Goal: Information Seeking & Learning: Check status

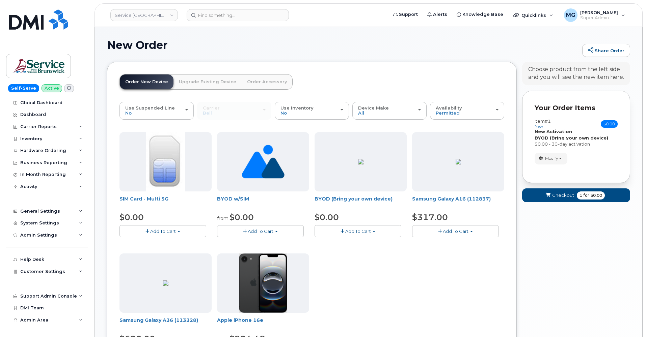
scroll to position [1, 0]
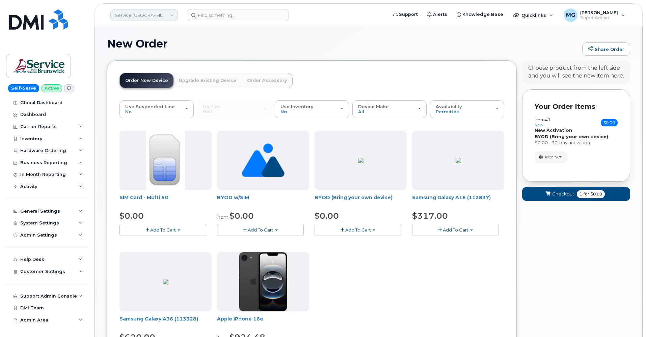
click at [158, 15] on link "Service New Brunswick (SNB)" at bounding box center [143, 15] width 67 height 12
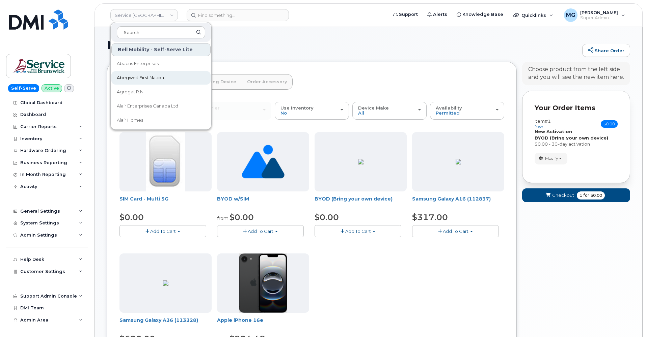
scroll to position [0, 0]
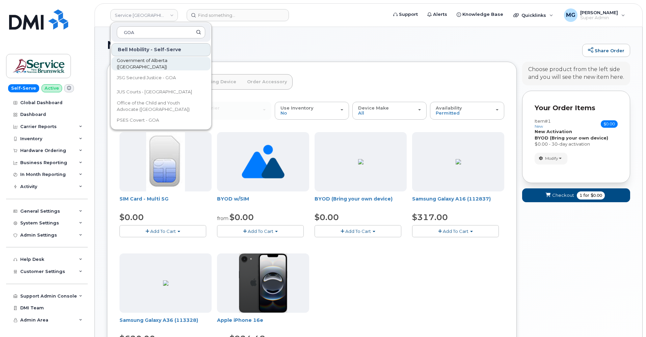
type input "GOA"
click at [149, 62] on span "Government of Alberta ([GEOGRAPHIC_DATA])" at bounding box center [156, 63] width 78 height 13
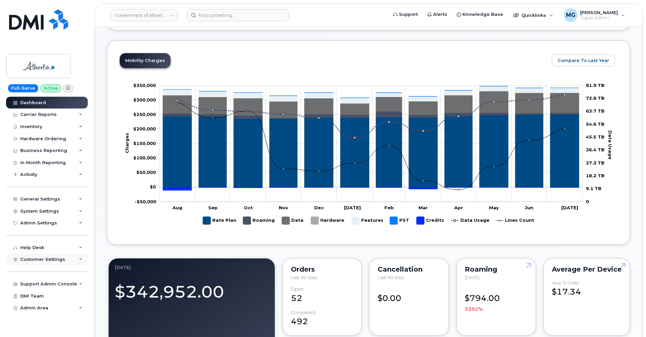
scroll to position [253, 0]
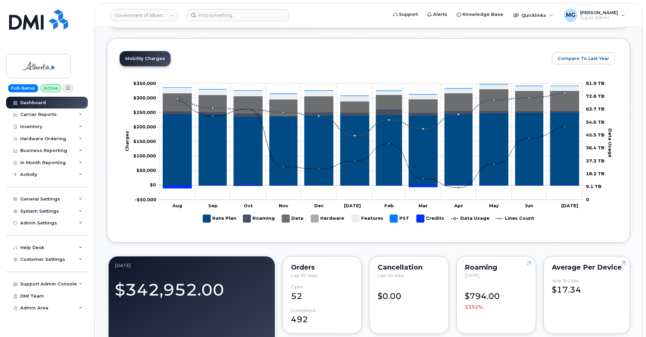
click at [41, 162] on div "In Month Reporting" at bounding box center [47, 163] width 82 height 12
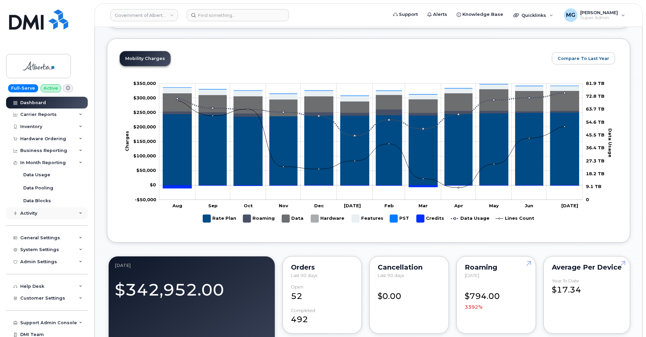
click at [30, 212] on div "Activity" at bounding box center [28, 213] width 17 height 5
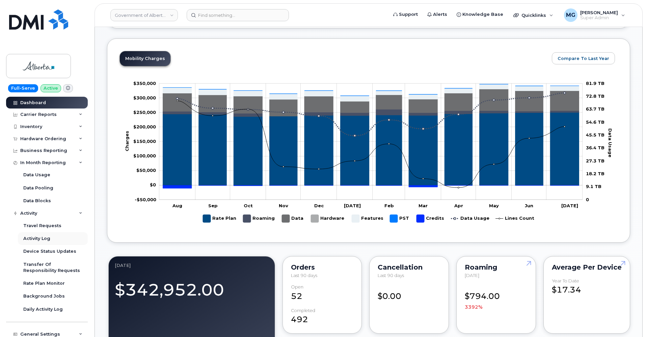
click at [39, 236] on div "Activity Log" at bounding box center [36, 239] width 27 height 6
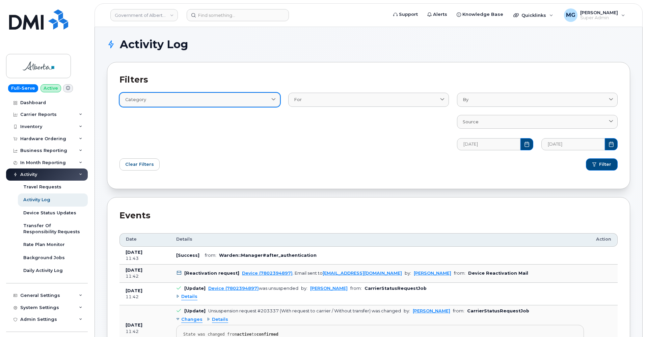
click at [263, 97] on div "Category" at bounding box center [199, 99] width 149 height 6
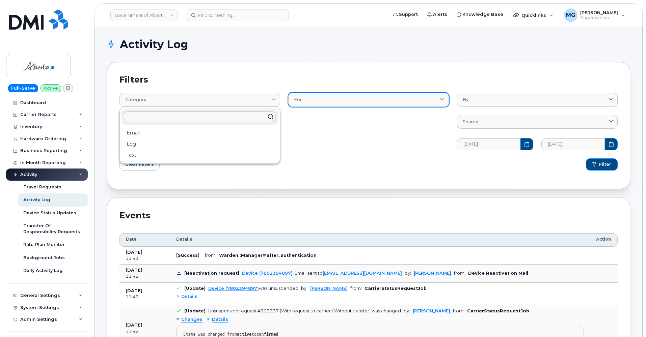
click at [352, 95] on link "For" at bounding box center [368, 100] width 161 height 14
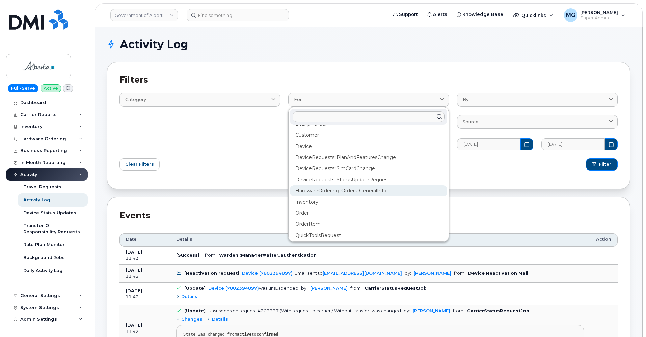
scroll to position [6, 0]
click at [338, 188] on div "DeviceRequests::SimCardChange" at bounding box center [368, 193] width 157 height 11
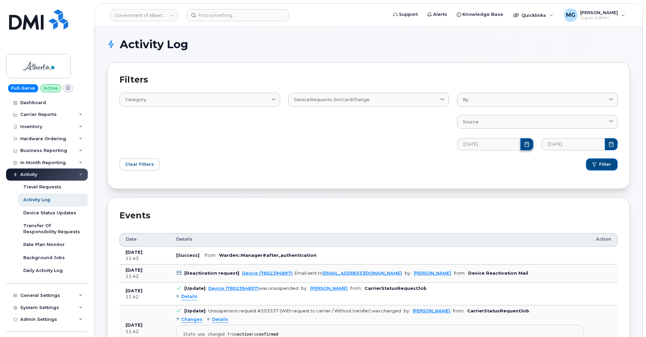
click at [523, 144] on button "Choose Date" at bounding box center [526, 144] width 13 height 12
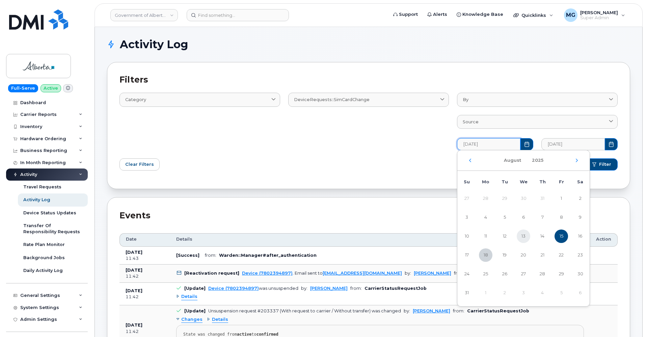
click at [522, 235] on span "13" at bounding box center [522, 236] width 13 height 13
type input "08/13/2025"
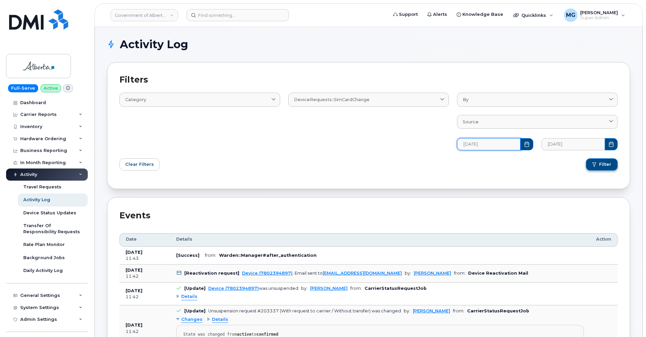
click at [599, 161] on button "Filter" at bounding box center [602, 165] width 32 height 12
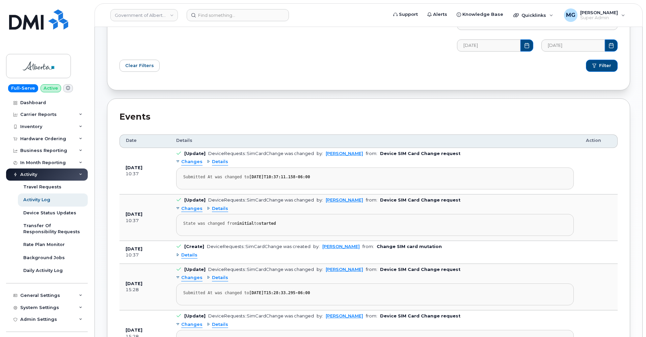
scroll to position [99, 0]
click at [192, 160] on span "Changes" at bounding box center [191, 162] width 21 height 6
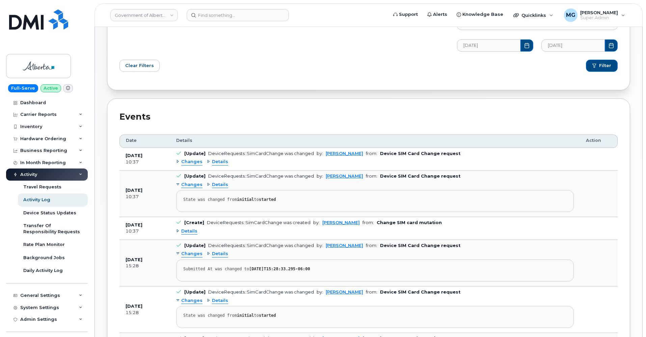
click at [217, 160] on span "Details" at bounding box center [220, 162] width 16 height 6
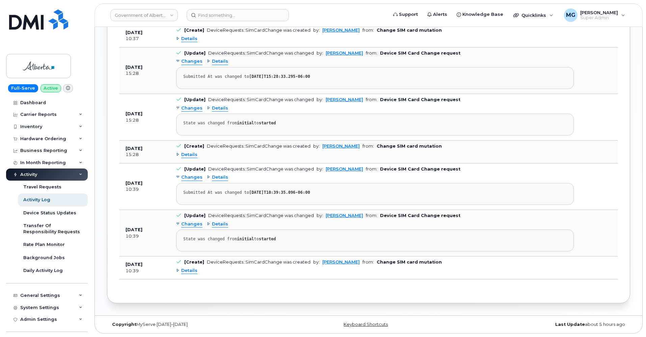
scroll to position [320, 0]
click at [190, 270] on span "Details" at bounding box center [189, 271] width 16 height 6
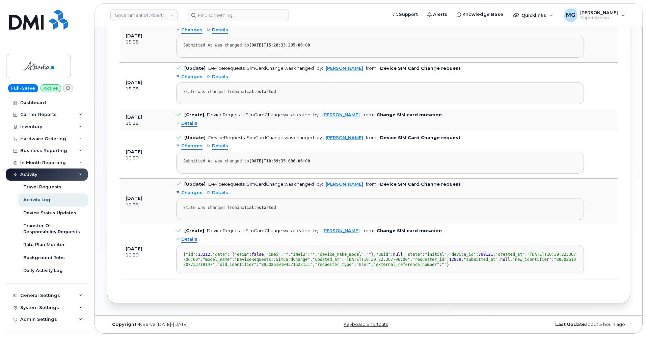
scroll to position [363, 0]
click at [191, 143] on span "Changes" at bounding box center [191, 146] width 21 height 6
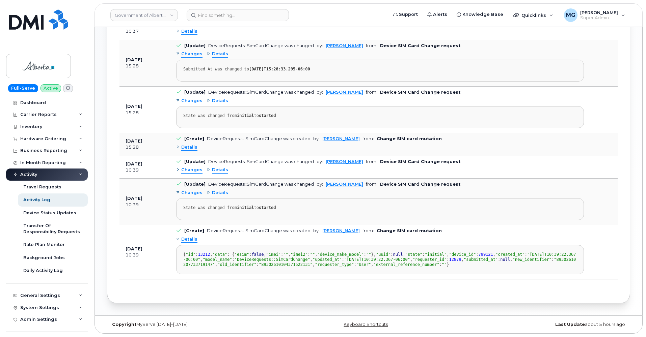
click at [216, 167] on span "Details" at bounding box center [220, 170] width 16 height 6
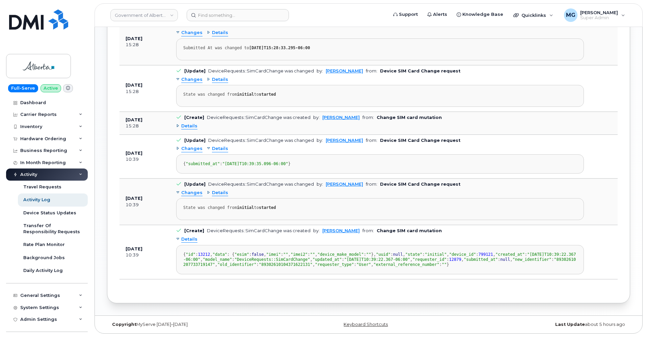
click at [194, 190] on span "Changes" at bounding box center [191, 193] width 21 height 6
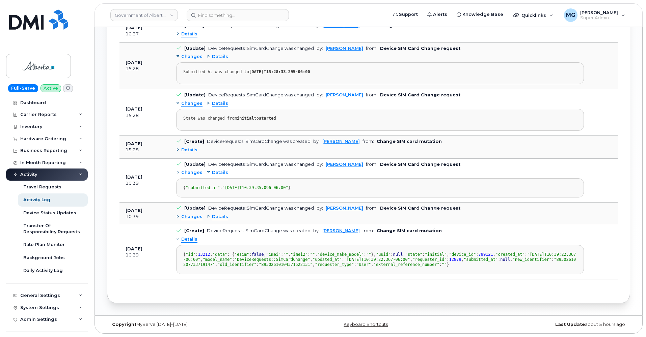
click at [194, 214] on span "Changes" at bounding box center [191, 217] width 21 height 6
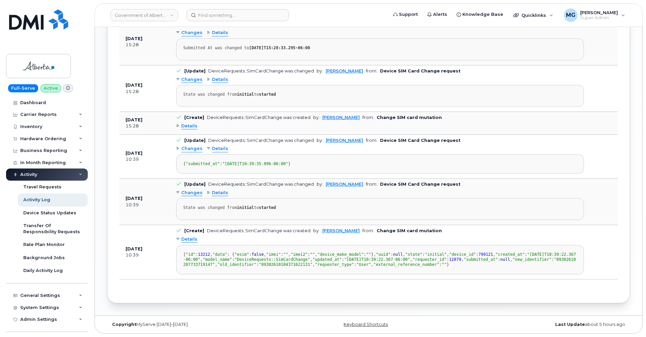
click at [219, 190] on span "Details" at bounding box center [220, 193] width 16 height 6
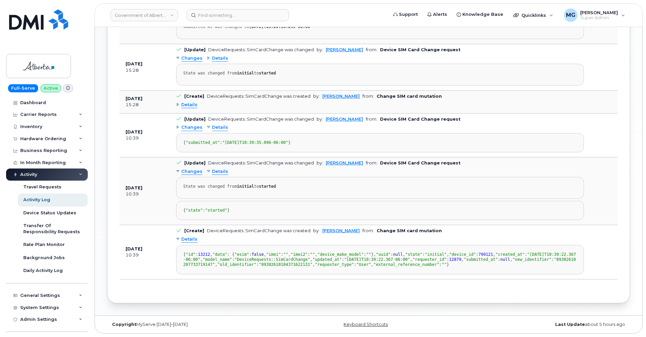
scroll to position [363, 0]
click at [189, 108] on span "Details" at bounding box center [189, 105] width 16 height 6
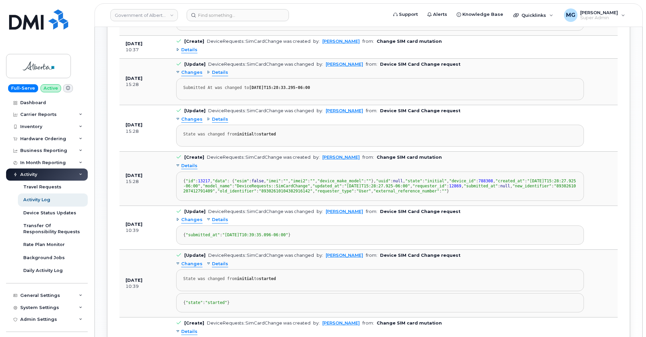
scroll to position [301, 0]
click at [190, 124] on span "Changes" at bounding box center [191, 120] width 21 height 6
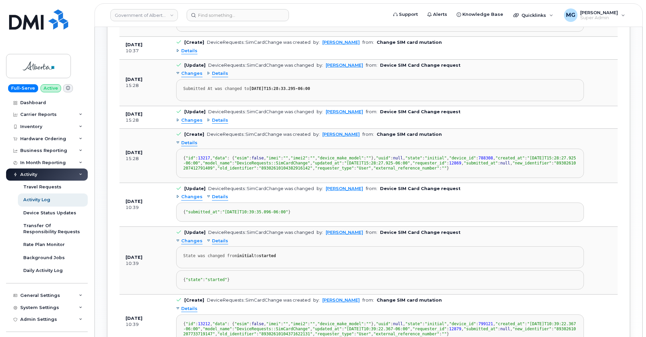
scroll to position [301, 0]
click at [192, 146] on span "Details" at bounding box center [189, 143] width 16 height 6
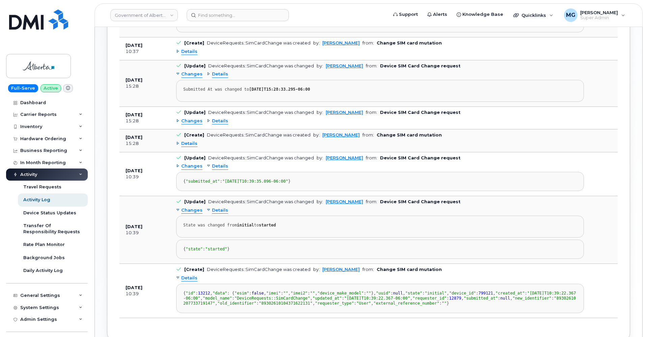
click at [192, 147] on span "Details" at bounding box center [189, 144] width 16 height 6
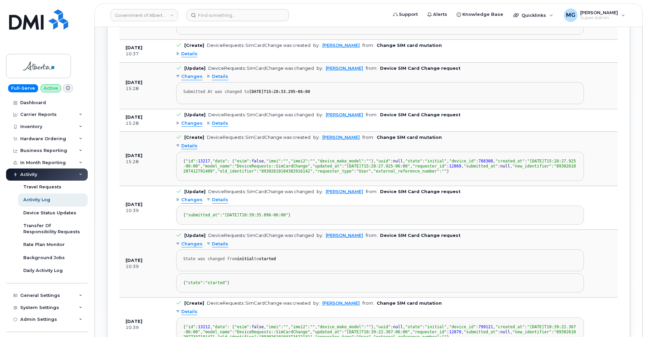
click at [194, 127] on span "Changes" at bounding box center [191, 123] width 21 height 6
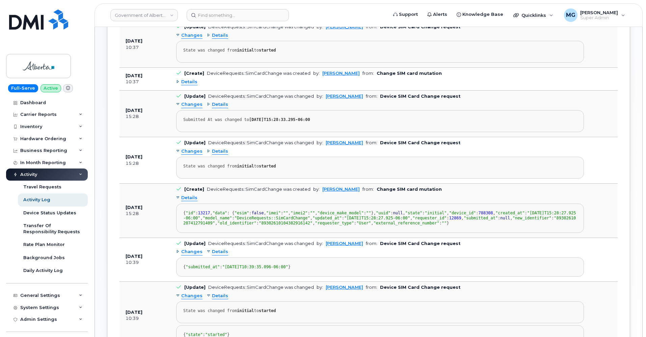
scroll to position [269, 0]
click at [189, 108] on span "Changes" at bounding box center [191, 105] width 21 height 6
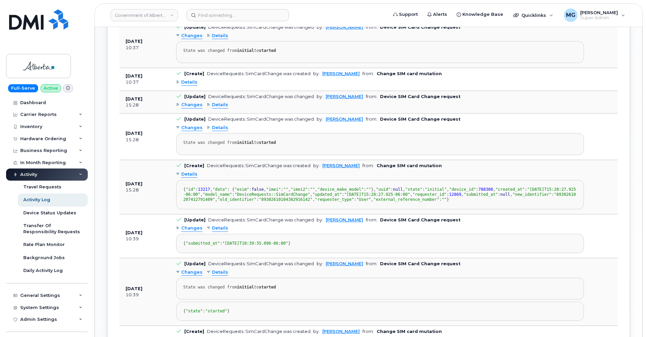
click at [214, 108] on span "Details" at bounding box center [220, 105] width 16 height 6
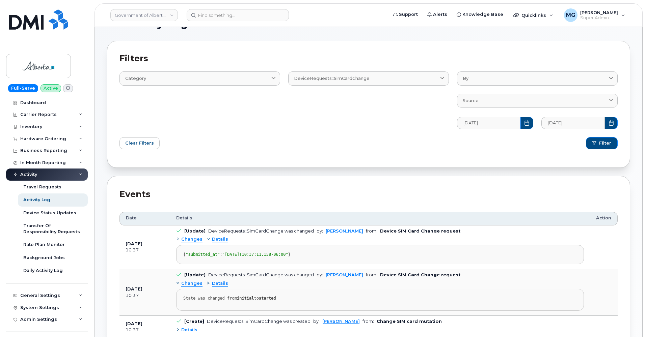
scroll to position [22, 0]
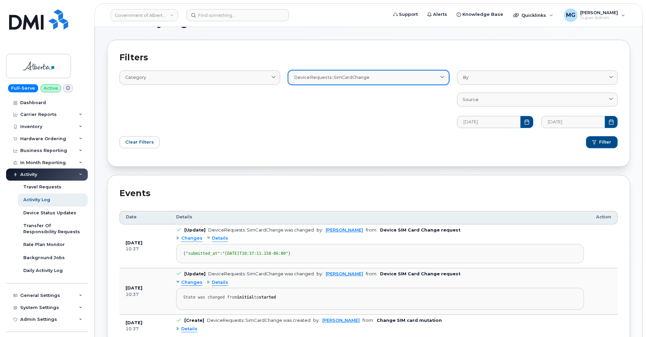
click at [373, 78] on div "DeviceRequests::SimCardChange" at bounding box center [368, 77] width 149 height 6
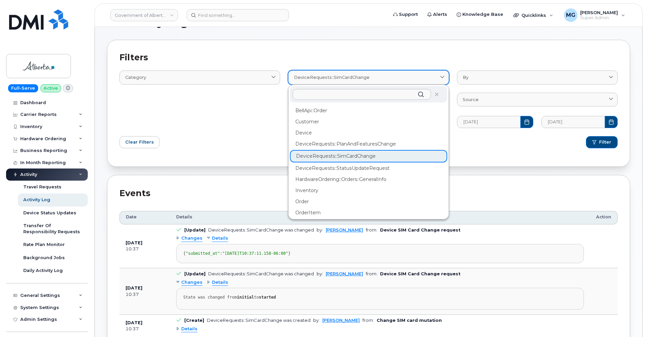
click at [373, 78] on div "DeviceRequests::SimCardChange" at bounding box center [368, 77] width 149 height 6
click at [274, 104] on div "Category Email Log Text" at bounding box center [199, 95] width 169 height 74
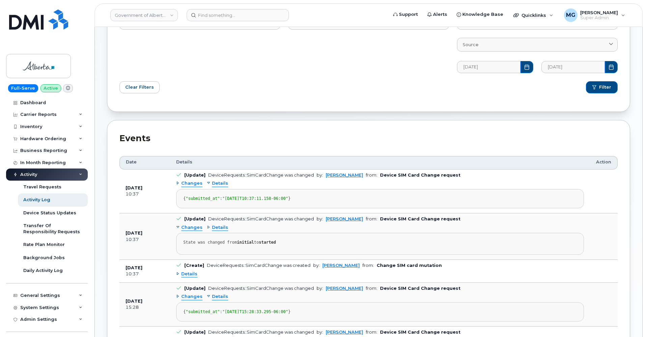
scroll to position [78, 0]
click at [217, 182] on span "Details" at bounding box center [220, 183] width 16 height 6
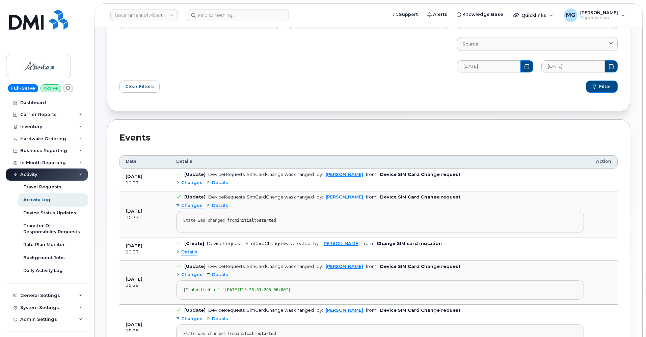
click at [217, 181] on span "Details" at bounding box center [220, 183] width 16 height 6
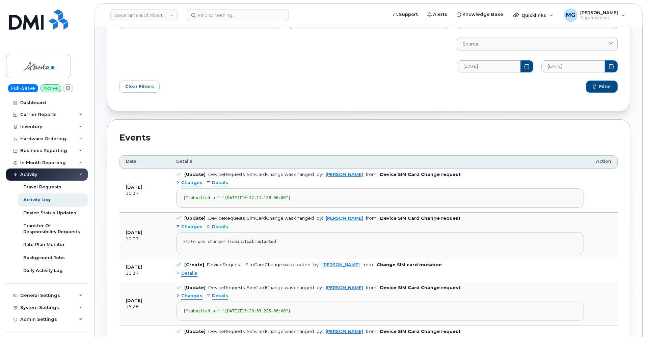
click at [192, 181] on span "Changes" at bounding box center [191, 183] width 21 height 6
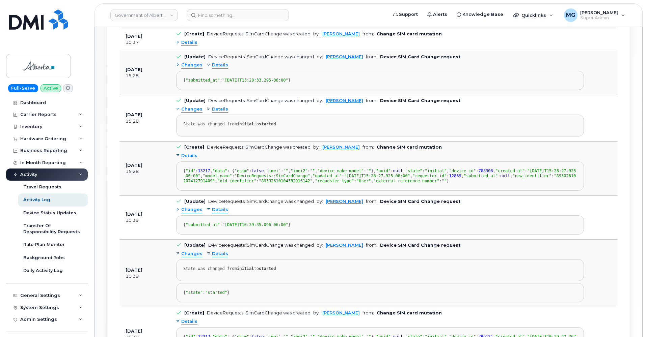
scroll to position [329, 0]
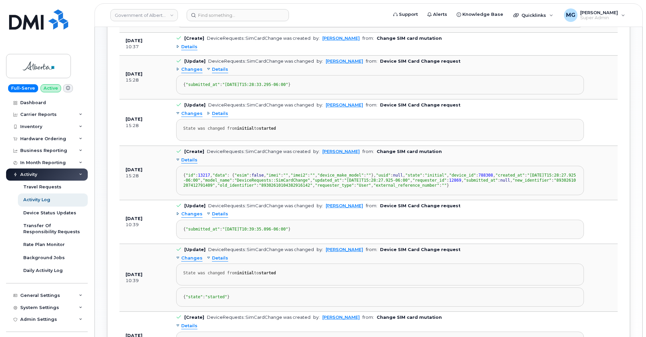
click at [193, 117] on span "Changes" at bounding box center [191, 114] width 21 height 6
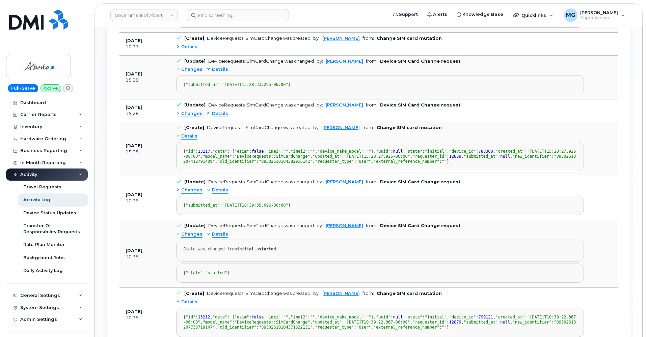
click at [193, 117] on span "Changes" at bounding box center [191, 114] width 21 height 6
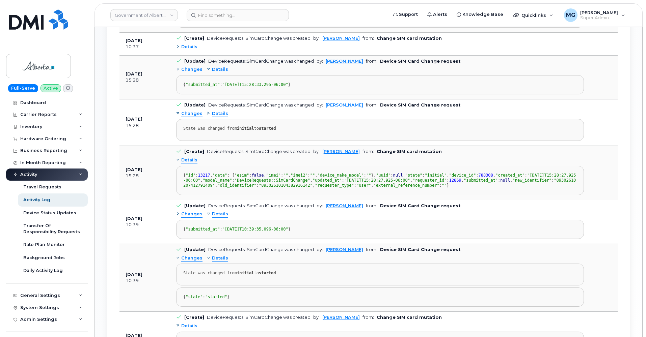
click at [223, 117] on span "Details" at bounding box center [220, 114] width 16 height 6
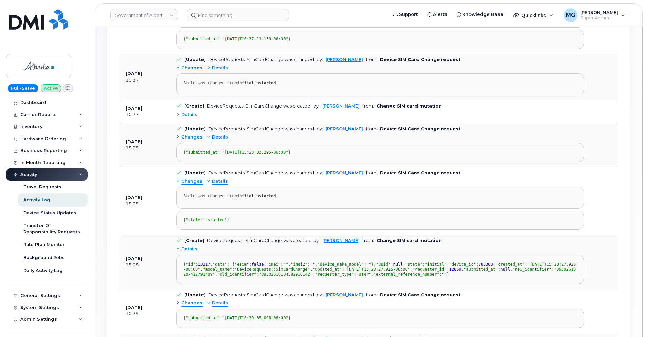
scroll to position [257, 0]
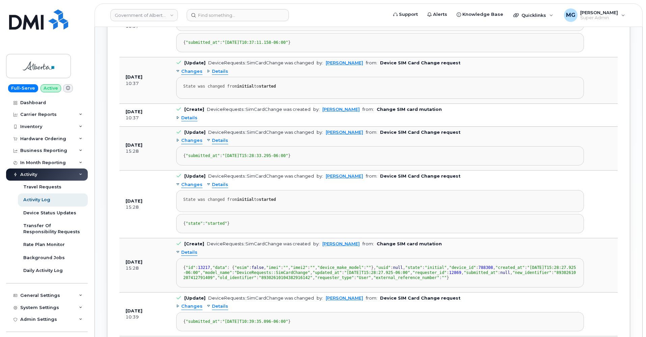
click at [331, 135] on link "[PERSON_NAME]" at bounding box center [344, 132] width 37 height 5
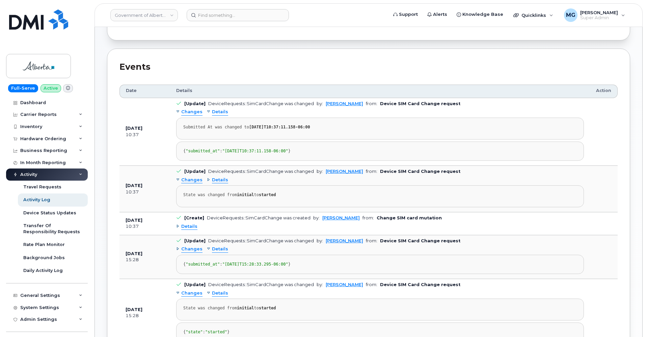
scroll to position [147, 0]
click at [220, 112] on span "Details" at bounding box center [220, 113] width 16 height 6
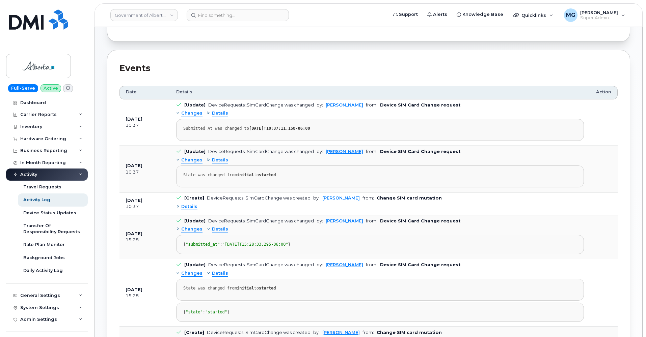
click at [220, 112] on span "Details" at bounding box center [220, 113] width 16 height 6
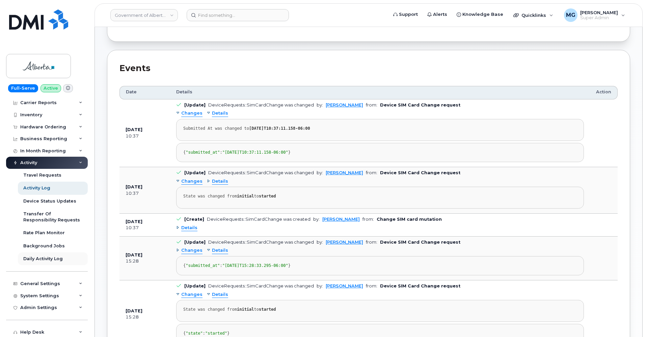
scroll to position [16, 0]
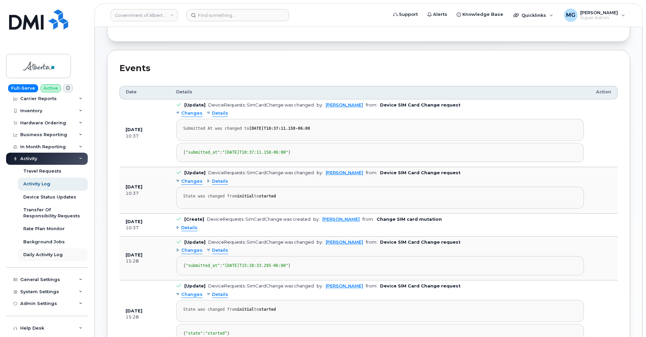
click at [46, 252] on div "Daily Activity Log" at bounding box center [42, 255] width 39 height 6
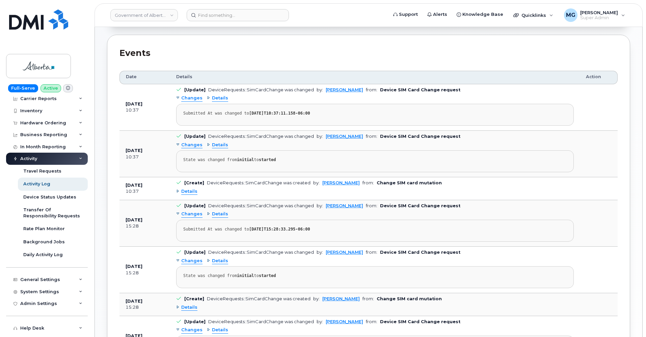
scroll to position [181, 0]
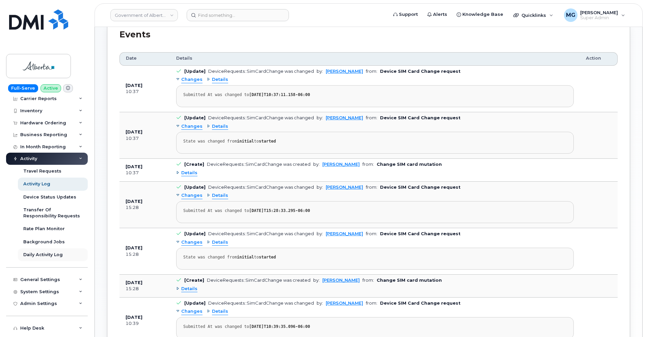
click at [56, 252] on div "Daily Activity Log" at bounding box center [42, 255] width 39 height 6
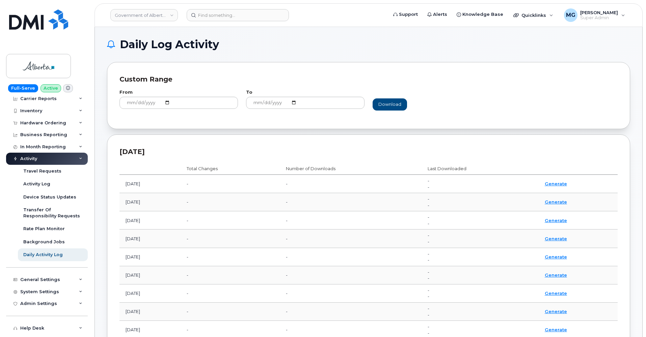
click at [560, 255] on link "Generate" at bounding box center [555, 256] width 22 height 5
click at [205, 16] on input at bounding box center [238, 15] width 102 height 12
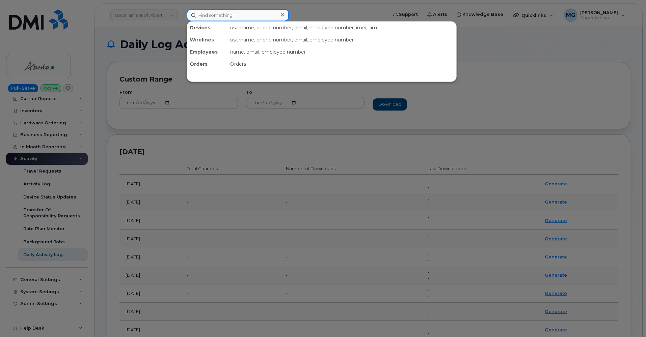
paste input "5879847846"
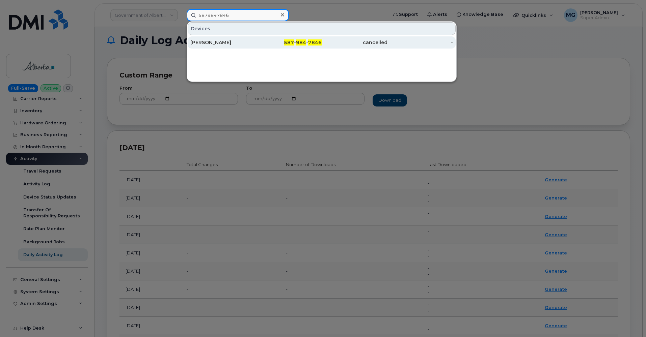
scroll to position [4, 0]
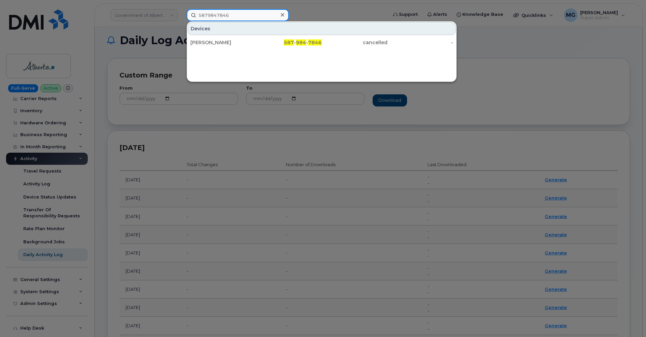
click at [210, 16] on input "5879847846" at bounding box center [238, 15] width 102 height 12
paste input "3352315"
click at [210, 15] on input "5873352315" at bounding box center [238, 15] width 102 height 12
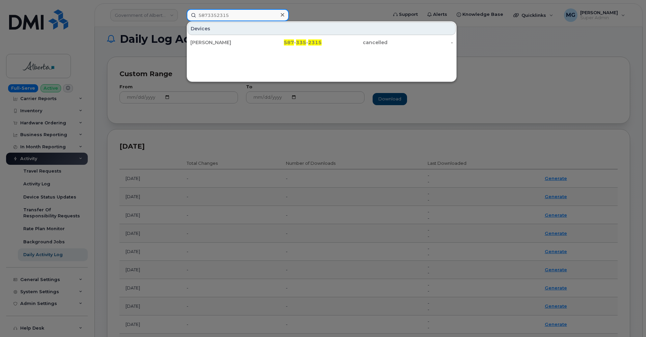
click at [210, 15] on input "5873352315" at bounding box center [238, 15] width 102 height 12
paste input "4033339939"
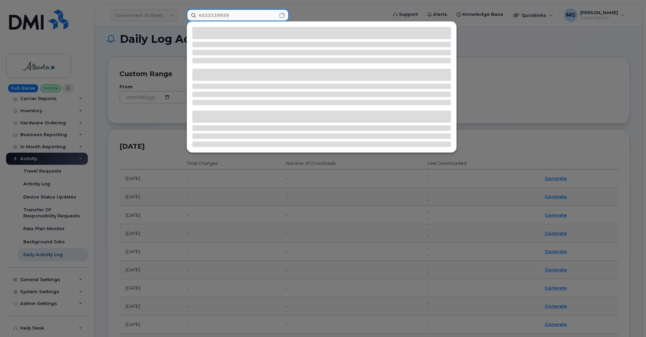
type input "4033339939"
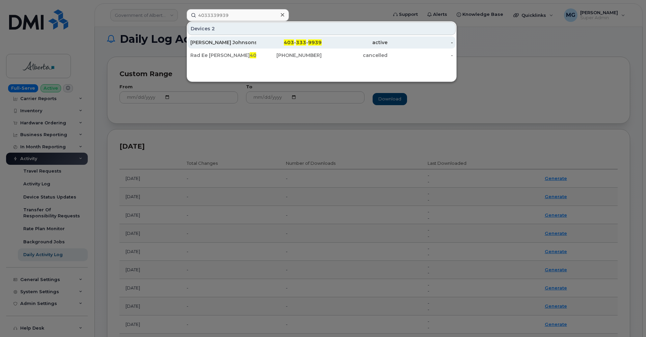
click at [214, 43] on div "Julian Johnsonsteeves-Wilson" at bounding box center [223, 42] width 66 height 7
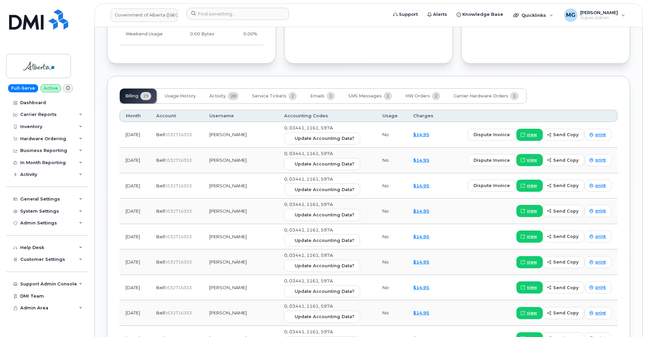
scroll to position [643, 0]
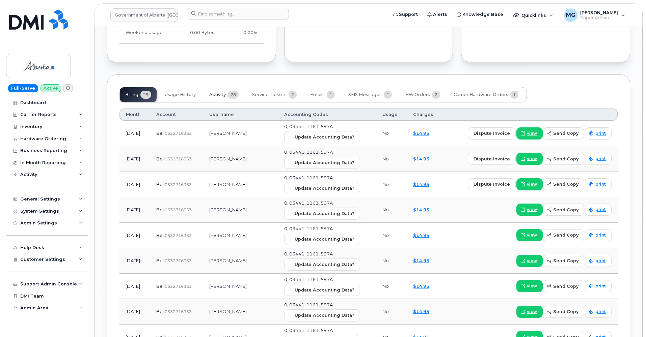
click at [223, 92] on span "Activity" at bounding box center [217, 94] width 17 height 5
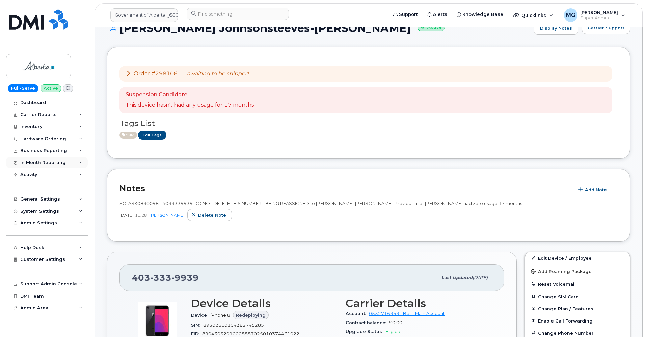
scroll to position [77, 0]
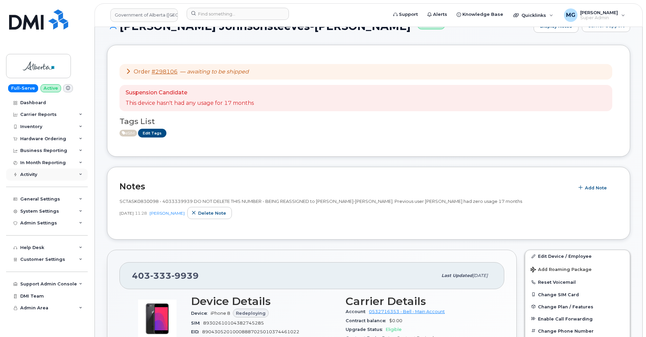
click at [29, 170] on div "Activity" at bounding box center [47, 175] width 82 height 12
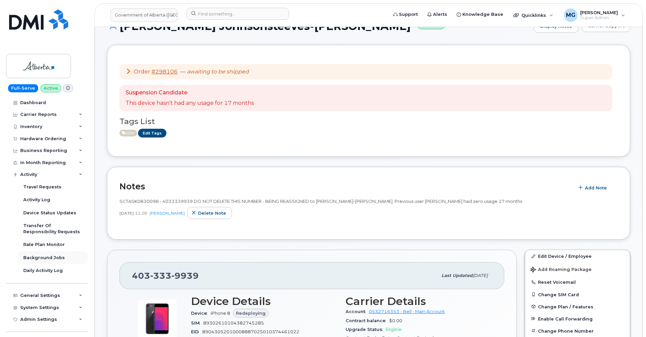
click at [43, 255] on div "Background Jobs" at bounding box center [43, 258] width 41 height 6
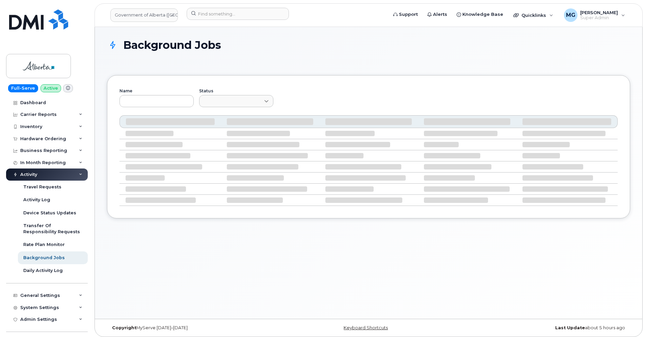
scroll to position [1, 0]
click at [265, 100] on div at bounding box center [266, 99] width 3 height 11
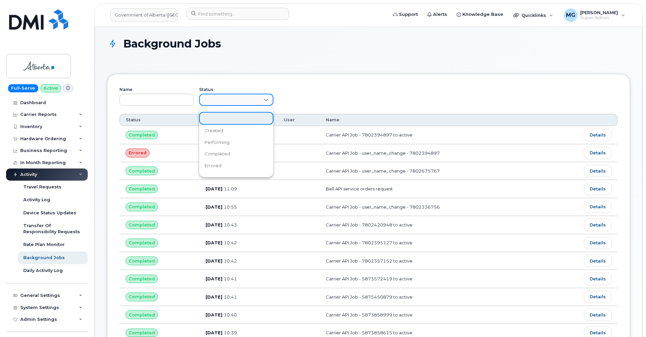
click at [266, 99] on div at bounding box center [266, 99] width 3 height 11
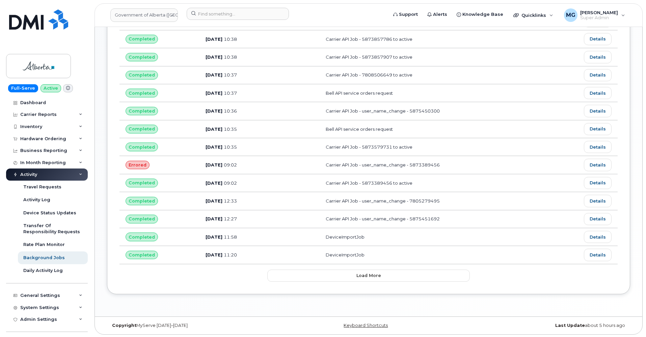
scroll to position [311, 0]
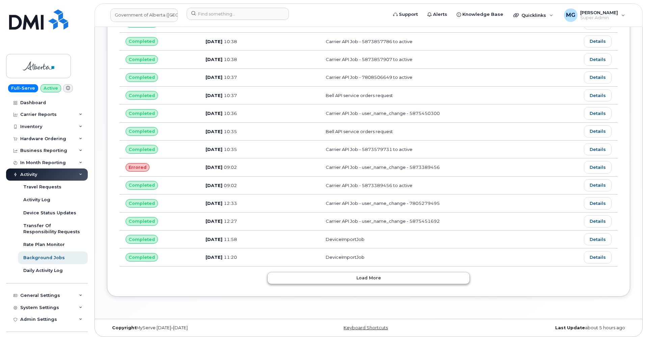
click at [364, 276] on span "Load more" at bounding box center [368, 278] width 25 height 6
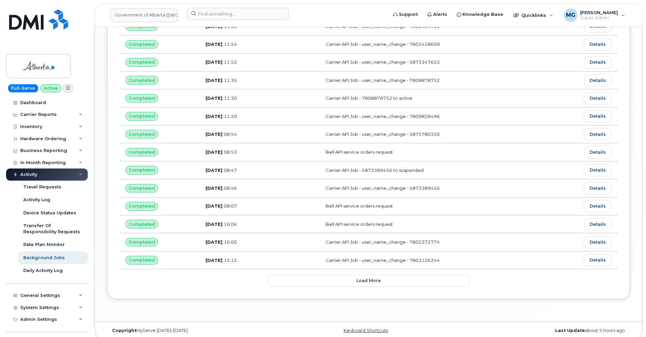
scroll to position [758, 0]
click at [367, 278] on span "Load more" at bounding box center [368, 281] width 25 height 6
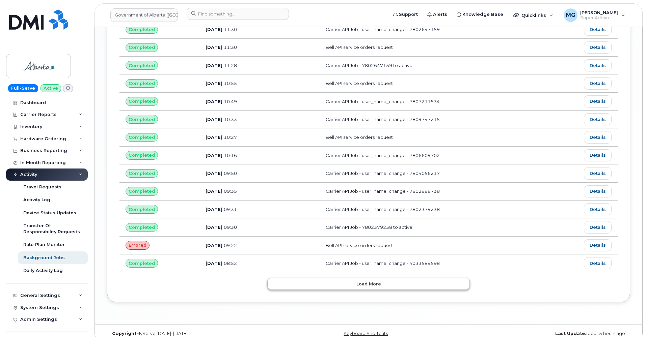
scroll to position [1205, 0]
click at [371, 281] on span "Load more" at bounding box center [368, 284] width 25 height 6
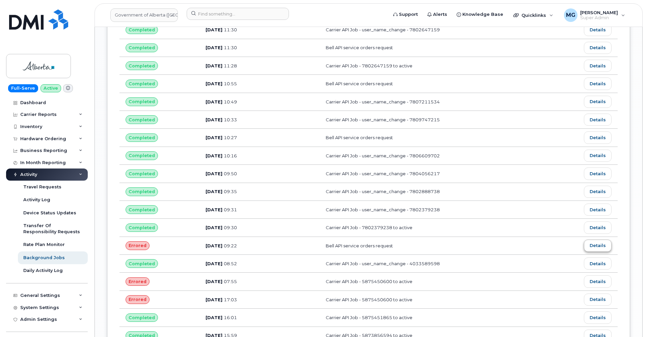
click at [596, 240] on link "Details" at bounding box center [598, 246] width 28 height 12
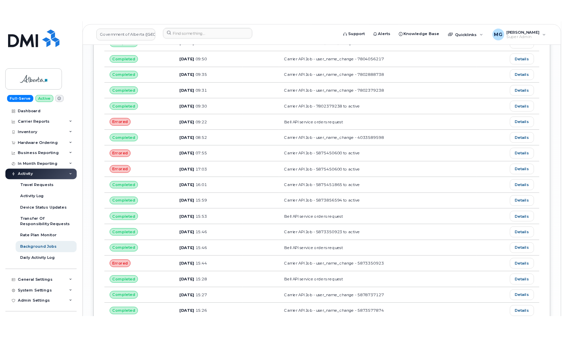
scroll to position [1337, 0]
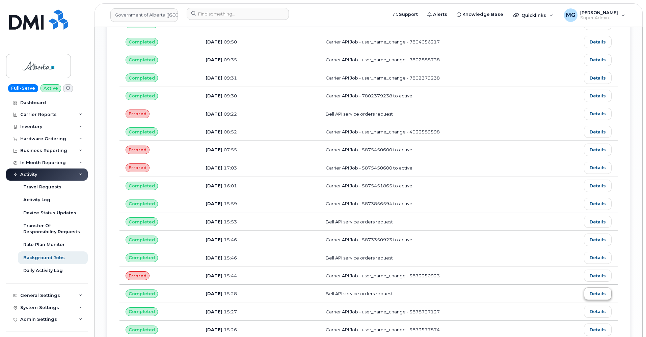
click at [596, 288] on link "Details" at bounding box center [598, 294] width 28 height 12
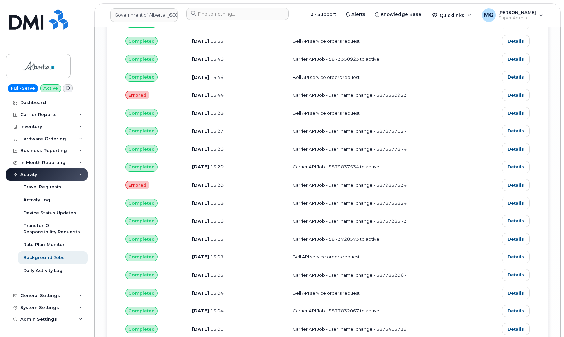
scroll to position [1518, 0]
click at [513, 251] on link "Details" at bounding box center [516, 257] width 28 height 12
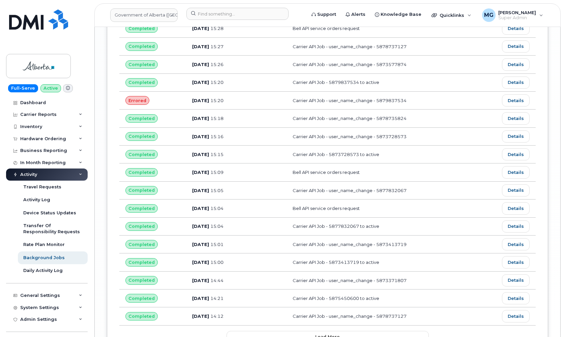
scroll to position [1603, 0]
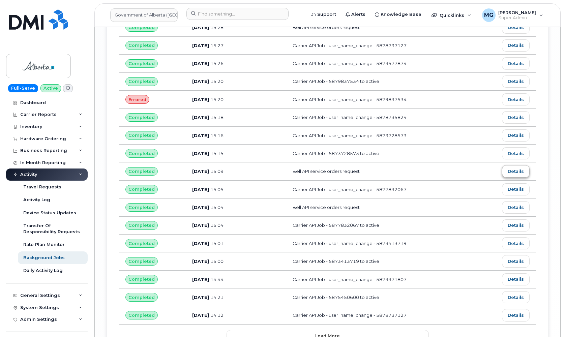
click at [516, 165] on link "Details" at bounding box center [516, 171] width 28 height 12
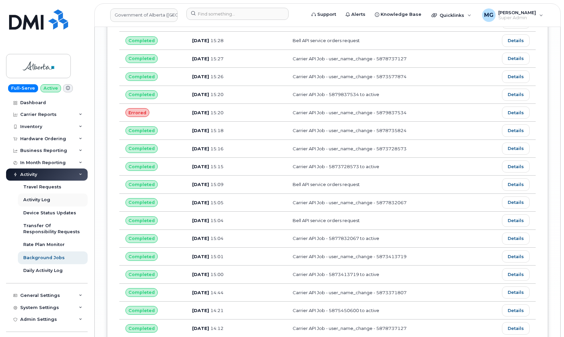
scroll to position [1591, 0]
click at [513, 178] on link "Details" at bounding box center [516, 184] width 28 height 12
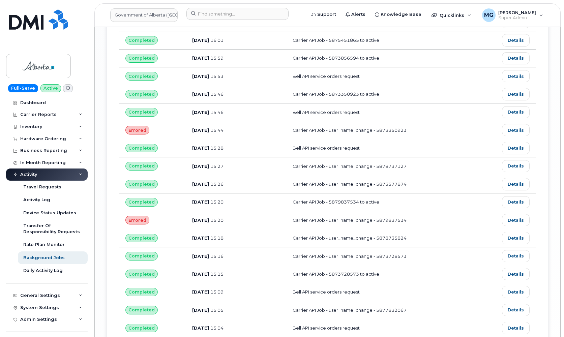
scroll to position [1483, 0]
click at [519, 142] on link "Details" at bounding box center [516, 148] width 28 height 12
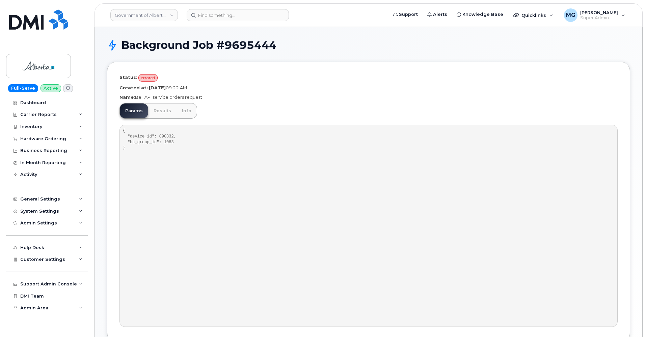
click at [163, 111] on link "Results" at bounding box center [162, 111] width 28 height 15
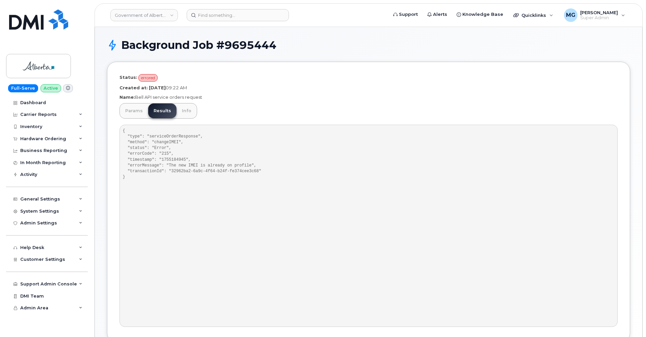
click at [185, 111] on link "Info" at bounding box center [186, 111] width 20 height 15
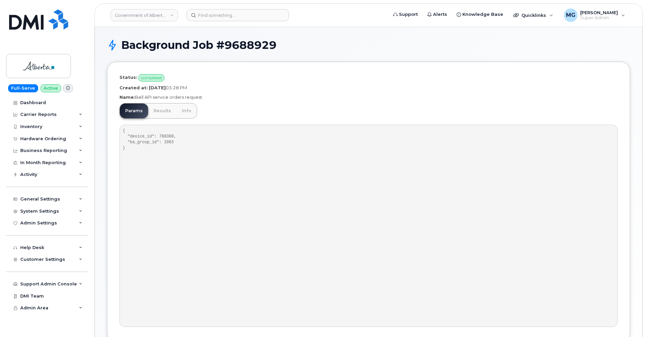
click at [158, 108] on link "Results" at bounding box center [162, 111] width 28 height 15
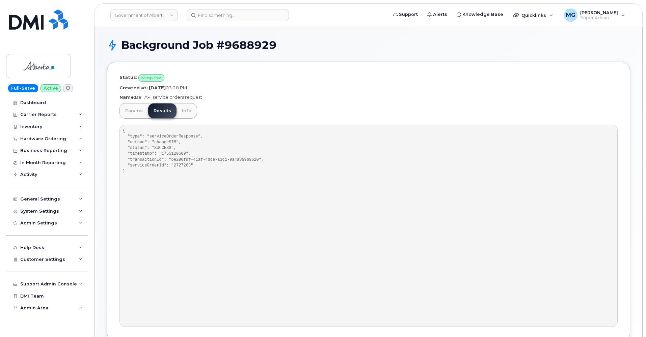
click at [136, 111] on link "Params" at bounding box center [134, 111] width 28 height 15
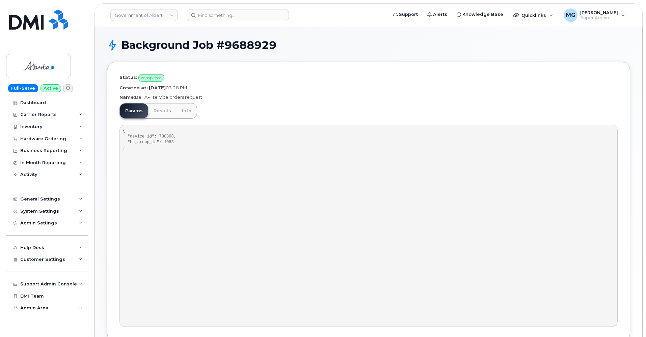
click at [167, 110] on link "Results" at bounding box center [162, 111] width 28 height 15
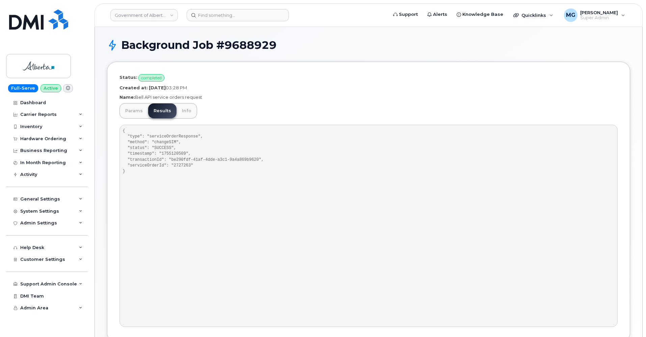
scroll to position [1, 0]
click at [179, 163] on pre "{ "type": "serviceOrderResponse", "method": "changeSIM", "status": "SUCCESS", "…" at bounding box center [368, 225] width 498 height 202
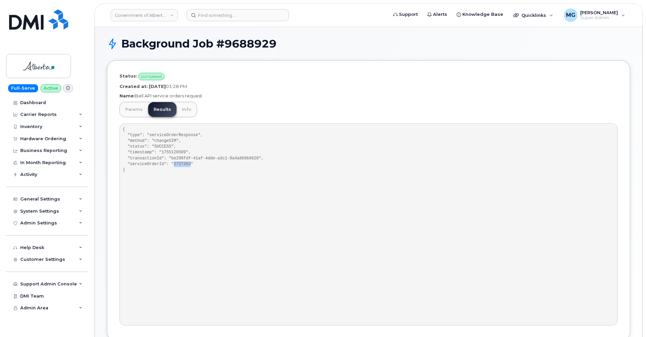
click at [182, 108] on link "Info" at bounding box center [186, 109] width 20 height 15
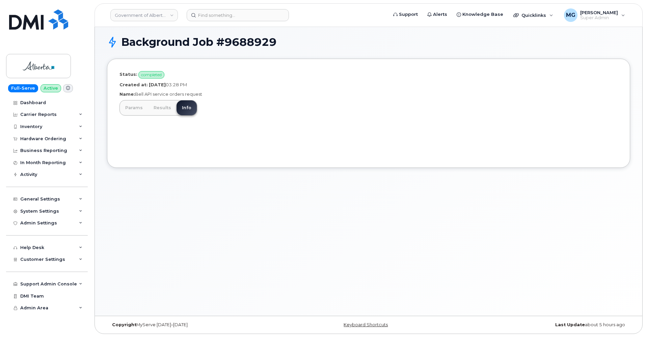
scroll to position [3, 0]
click at [163, 108] on link "Results" at bounding box center [162, 107] width 28 height 15
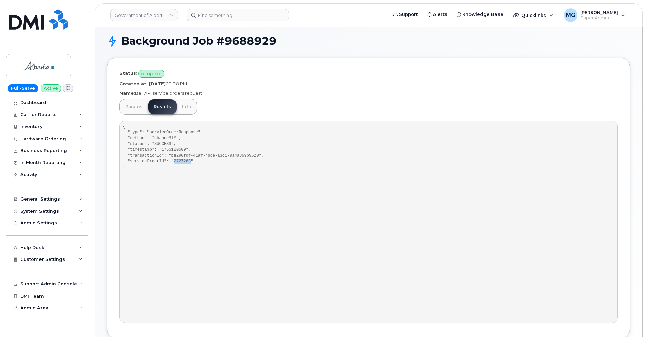
scroll to position [3, 0]
click at [134, 105] on link "Params" at bounding box center [134, 107] width 28 height 15
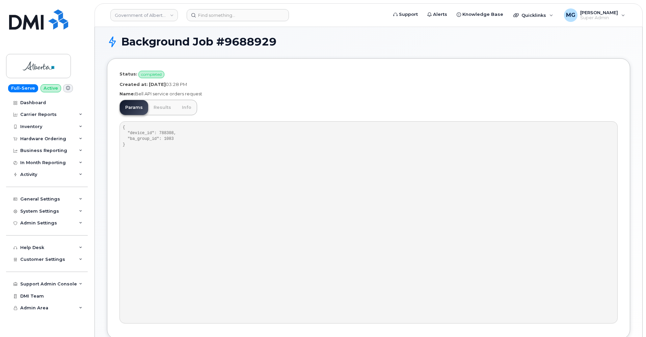
click at [159, 105] on link "Results" at bounding box center [162, 107] width 28 height 15
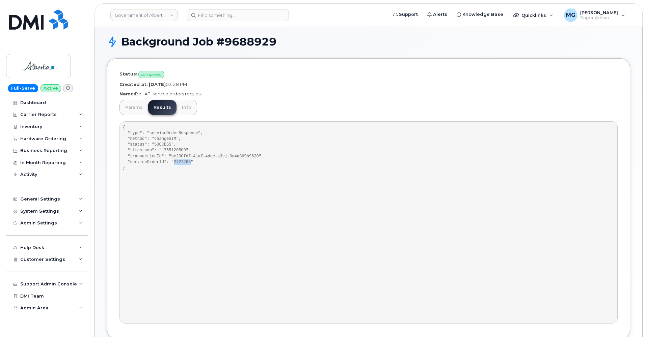
copy pre "2727263"
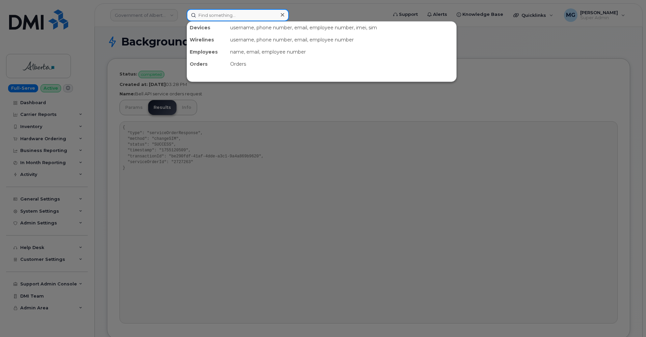
click at [235, 15] on input at bounding box center [238, 15] width 102 height 12
paste input "2727263"
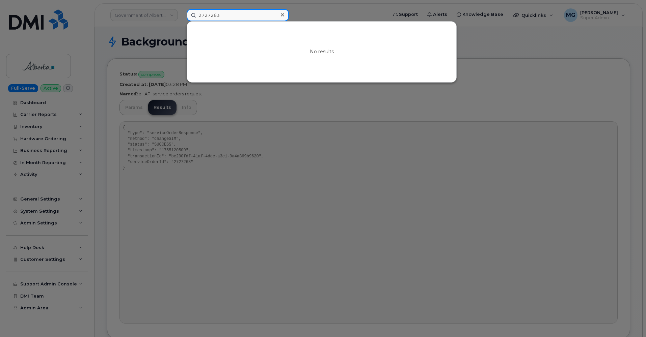
type input "2727263"
click at [176, 151] on div at bounding box center [323, 168] width 646 height 337
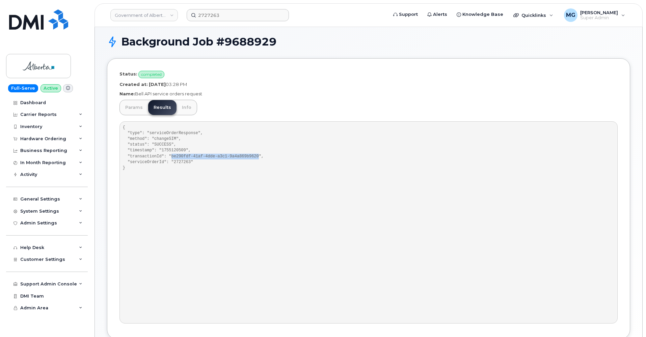
drag, startPoint x: 172, startPoint y: 156, endPoint x: 259, endPoint y: 153, distance: 86.7
click at [259, 153] on pre "{ "type": "serviceOrderResponse", "method": "changeSIM", "status": "SUCCESS", "…" at bounding box center [368, 222] width 498 height 202
click at [130, 108] on link "Params" at bounding box center [134, 107] width 28 height 15
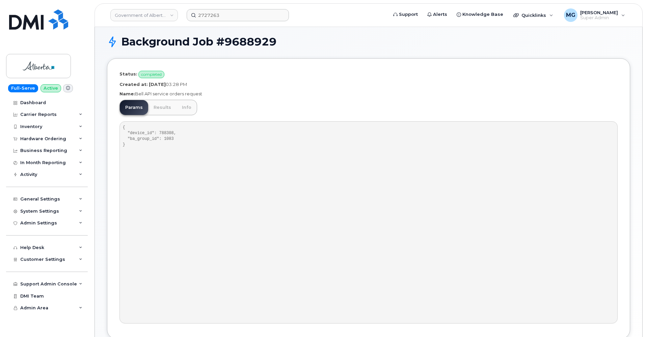
click at [165, 133] on pre "{ "device_id": 788308, "ba_group_id": 1083 }" at bounding box center [368, 222] width 498 height 202
click at [210, 17] on input "2727263" at bounding box center [238, 15] width 102 height 12
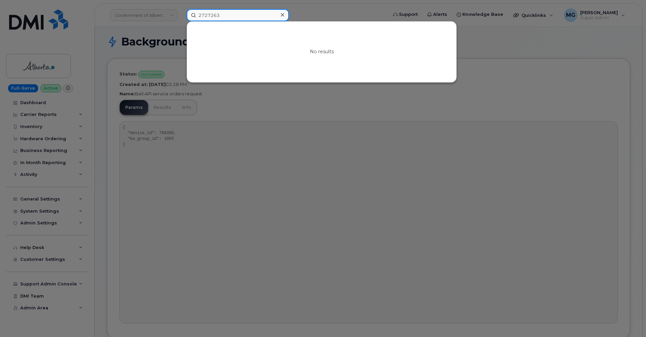
click at [210, 17] on input "2727263" at bounding box center [238, 15] width 102 height 12
paste input "2727263"
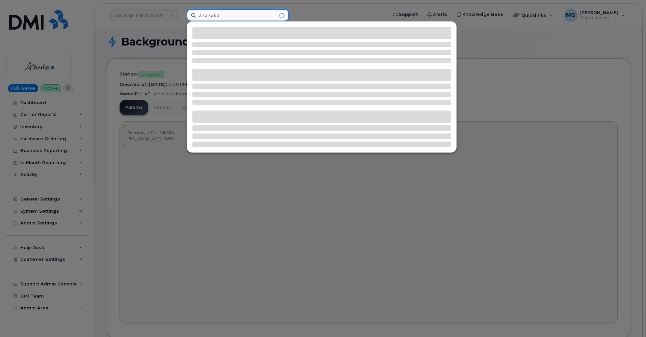
scroll to position [4, 0]
click at [165, 131] on div at bounding box center [323, 168] width 646 height 337
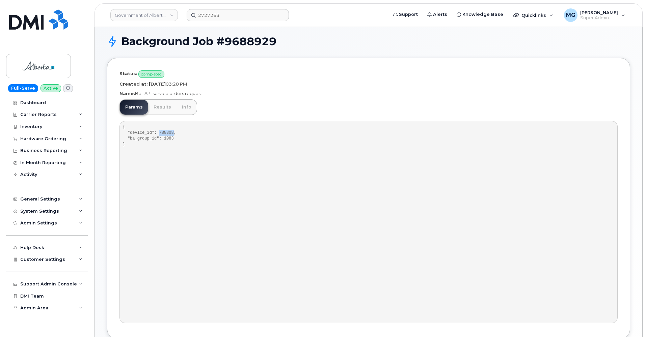
click at [165, 131] on pre "{ "device_id": 788308, "ba_group_id": 1083 }" at bounding box center [368, 222] width 498 height 202
copy pre "788308"
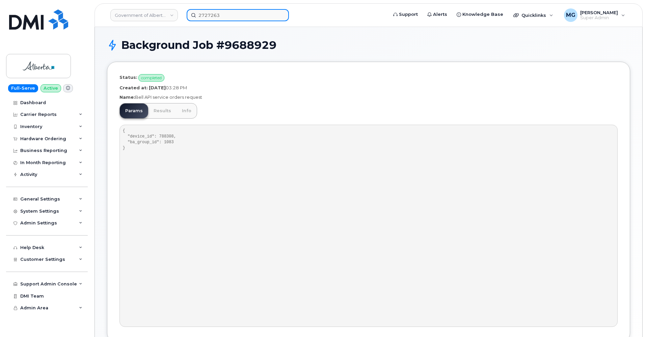
click at [206, 15] on input "2727263" at bounding box center [238, 15] width 102 height 12
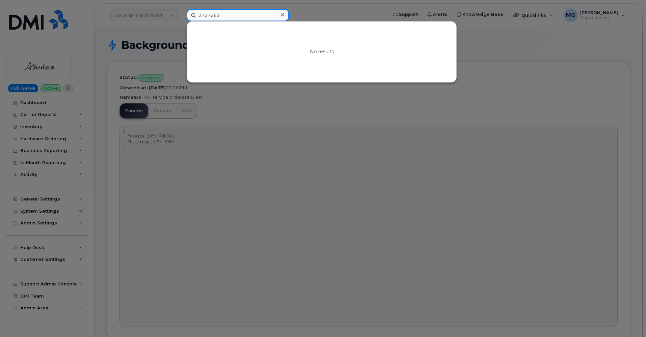
click at [206, 15] on input "2727263" at bounding box center [238, 15] width 102 height 12
paste input "788308"
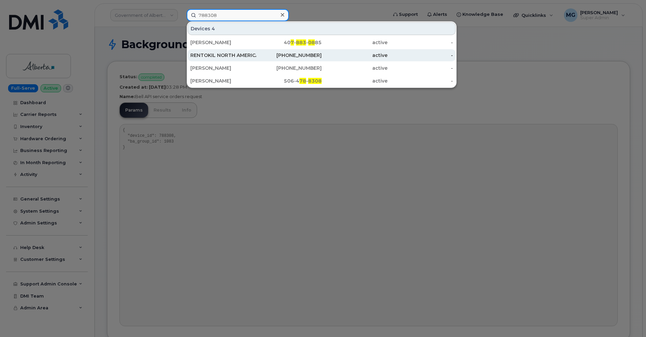
type input "788308"
click at [217, 56] on div "RENTOKIL NORTH AMERICA INC" at bounding box center [223, 55] width 66 height 7
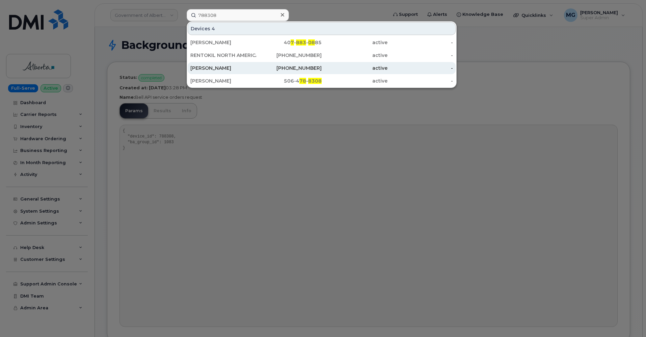
click at [220, 66] on div "Amy Thompson" at bounding box center [223, 68] width 66 height 7
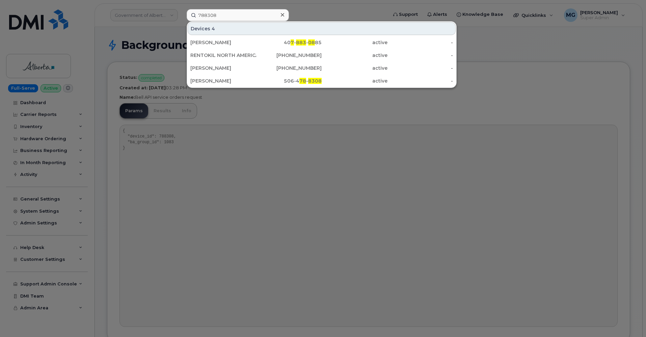
click at [281, 15] on icon at bounding box center [282, 14] width 3 height 5
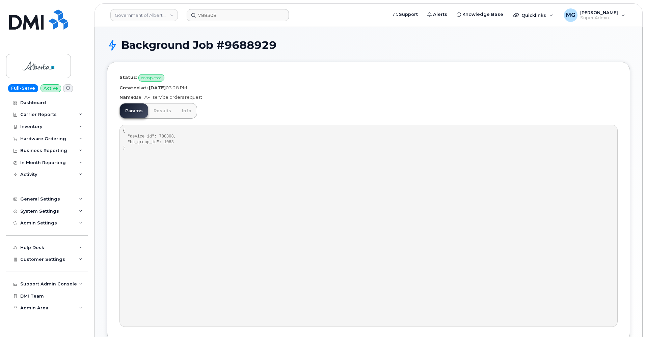
click at [159, 114] on link "Results" at bounding box center [162, 111] width 28 height 15
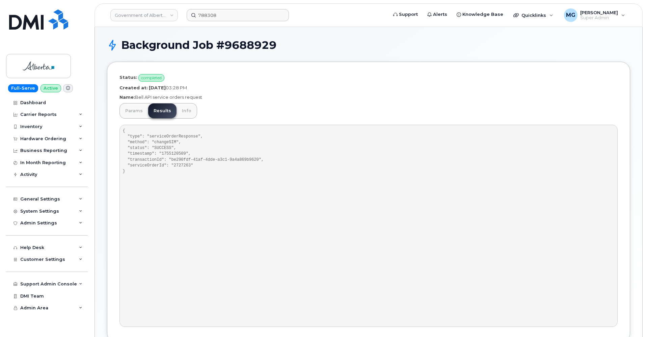
click at [180, 165] on pre "{ "type": "serviceOrderResponse", "method": "changeSIM", "status": "SUCCESS", "…" at bounding box center [368, 226] width 498 height 202
copy pre "2727263"
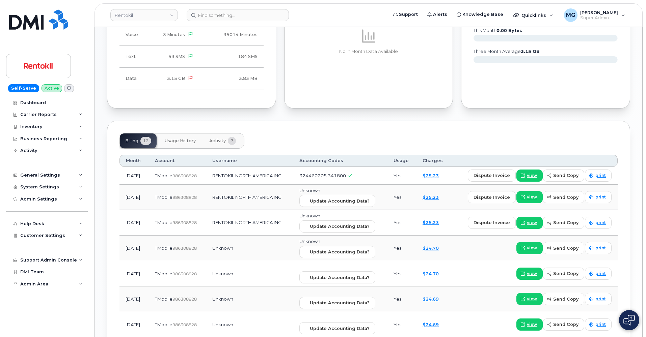
scroll to position [404, 0]
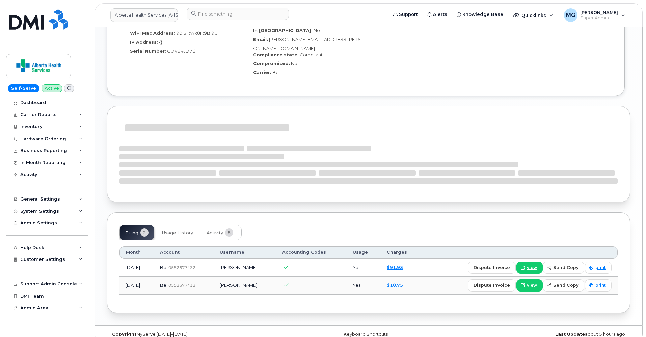
scroll to position [439, 0]
click at [216, 231] on span "Activity" at bounding box center [214, 233] width 17 height 5
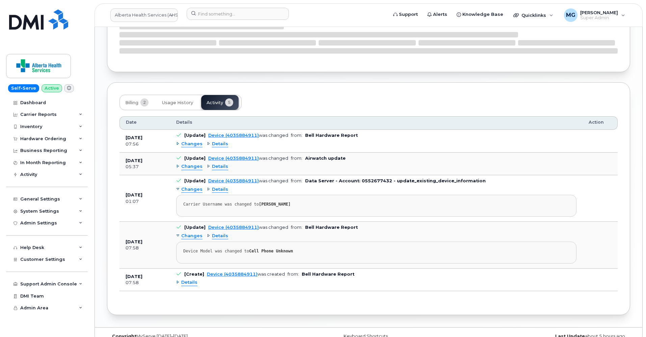
scroll to position [569, 0]
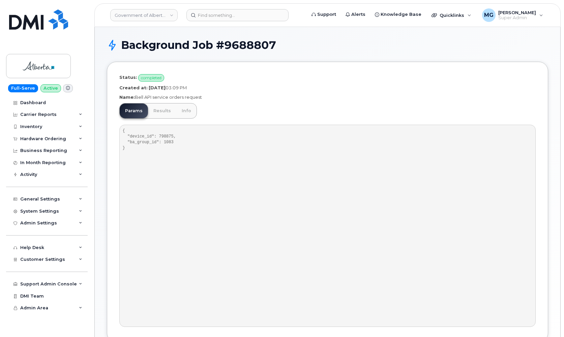
click at [160, 114] on link "Results" at bounding box center [162, 111] width 28 height 15
click at [158, 109] on link "Results" at bounding box center [162, 111] width 28 height 15
click at [162, 110] on link "Results" at bounding box center [162, 111] width 28 height 15
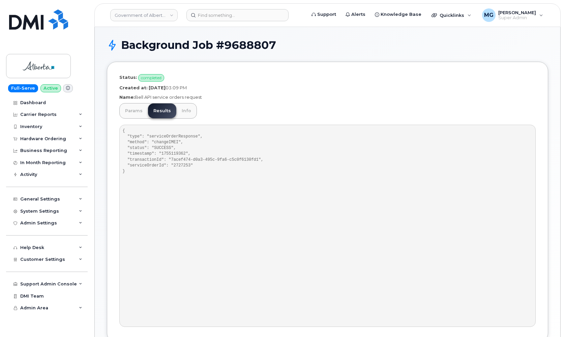
click at [131, 109] on link "Params" at bounding box center [134, 111] width 28 height 15
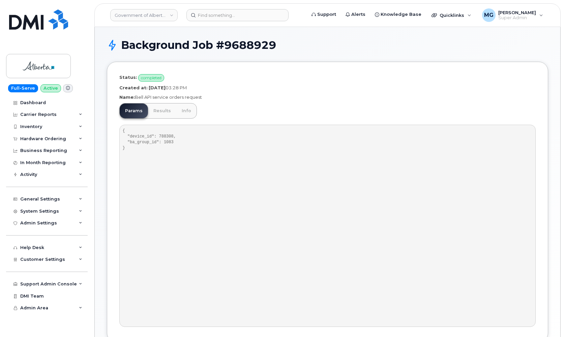
click at [158, 110] on link "Results" at bounding box center [162, 111] width 28 height 15
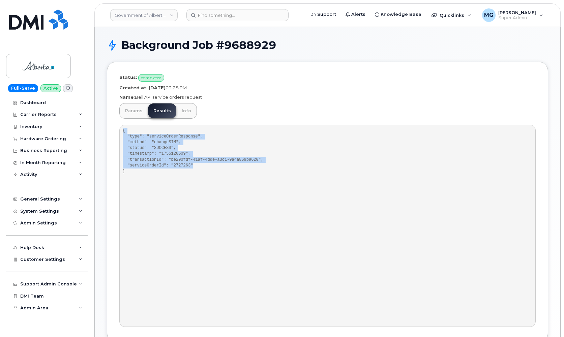
drag, startPoint x: 203, startPoint y: 164, endPoint x: 120, endPoint y: 137, distance: 86.6
click at [117, 132] on div "Status: completed Created at: August 13, 2025 03:28 PM Name: Bell API service o…" at bounding box center [328, 202] width 442 height 281
drag, startPoint x: 127, startPoint y: 171, endPoint x: 123, endPoint y: 129, distance: 42.7
click at [123, 129] on pre "{ "type": "serviceOrderResponse", "method": "changeSIM", "status": "SUCCESS", "…" at bounding box center [327, 226] width 417 height 202
copy pre "{ "type": "serviceOrderResponse", "method": "changeSIM", "status": "SUCCESS", "…"
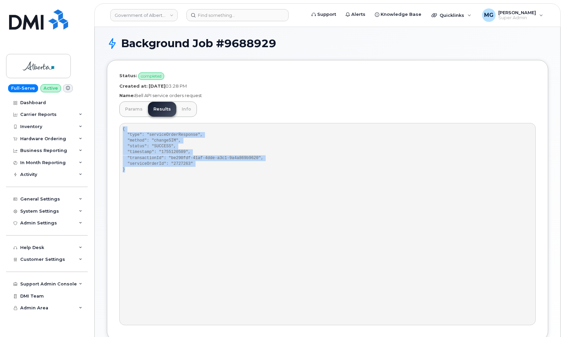
scroll to position [2, 0]
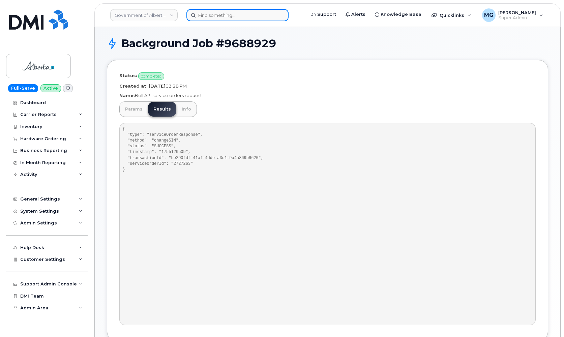
click at [204, 16] on input at bounding box center [238, 15] width 102 height 12
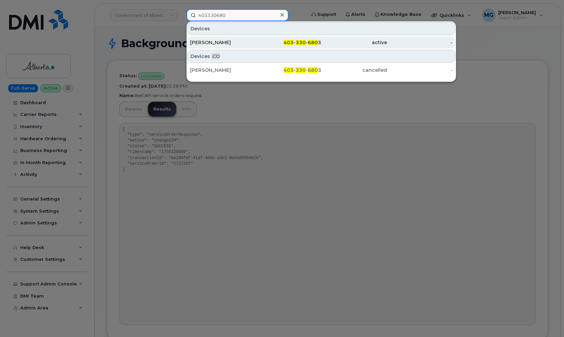
type input "403330680"
click at [237, 43] on div "Carmen Sheets" at bounding box center [223, 42] width 66 height 7
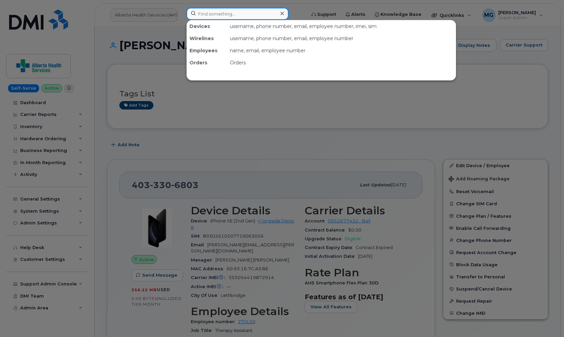
click at [208, 13] on input at bounding box center [238, 14] width 102 height 12
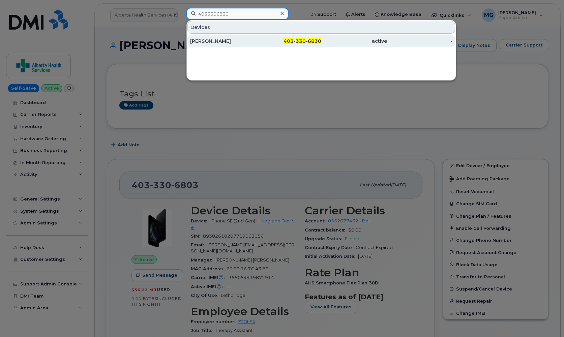
type input "4033306830"
click at [215, 40] on div "[PERSON_NAME]" at bounding box center [223, 41] width 66 height 7
click at [230, 42] on div "[PERSON_NAME]" at bounding box center [223, 41] width 66 height 7
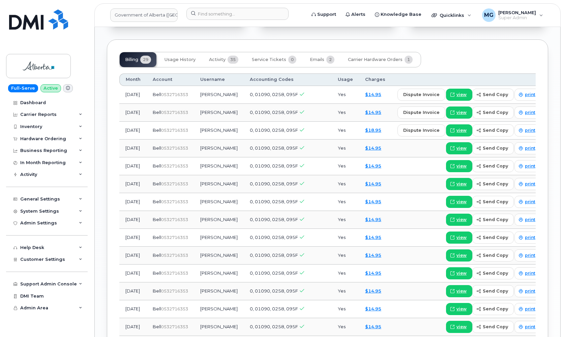
scroll to position [608, 0]
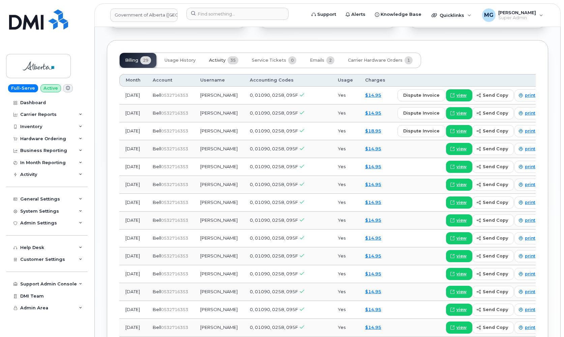
click at [221, 58] on span "Activity" at bounding box center [217, 60] width 17 height 5
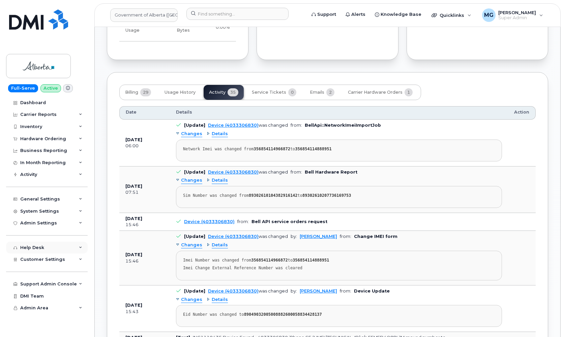
scroll to position [579, 0]
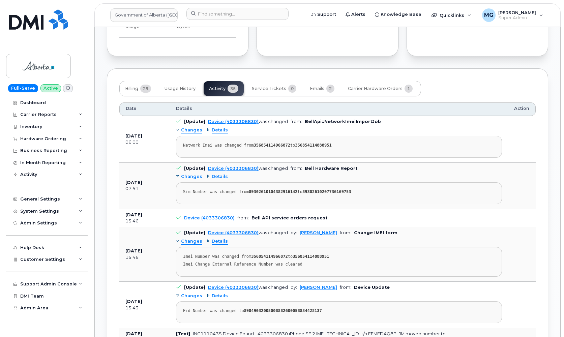
click at [191, 174] on span "Changes" at bounding box center [191, 177] width 21 height 6
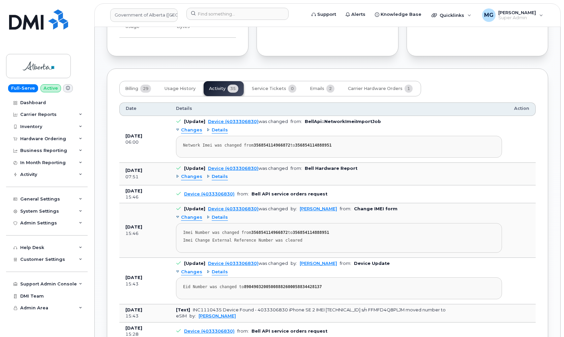
click at [217, 174] on span "Details" at bounding box center [220, 177] width 16 height 6
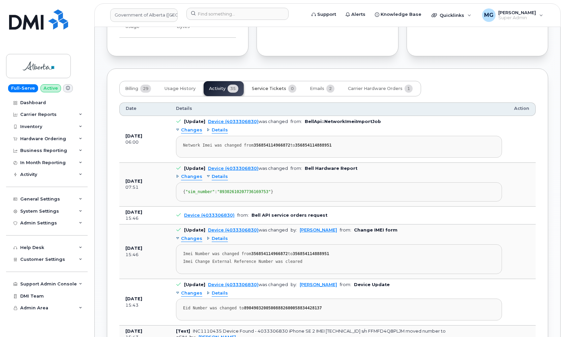
click at [276, 86] on span "Service Tickets" at bounding box center [269, 88] width 34 height 5
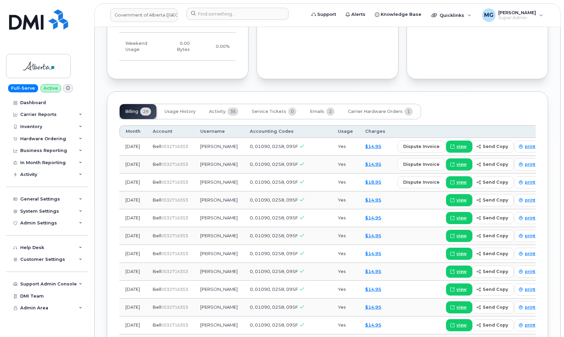
scroll to position [555, 0]
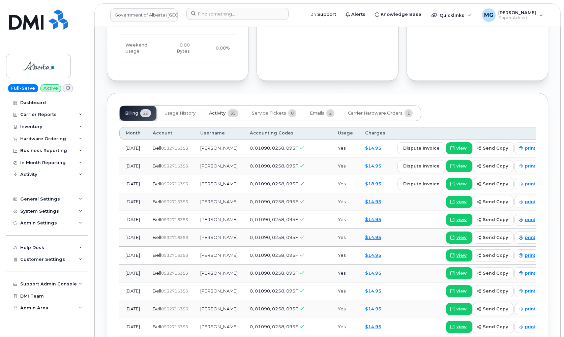
click at [225, 111] on span "Activity" at bounding box center [217, 113] width 17 height 5
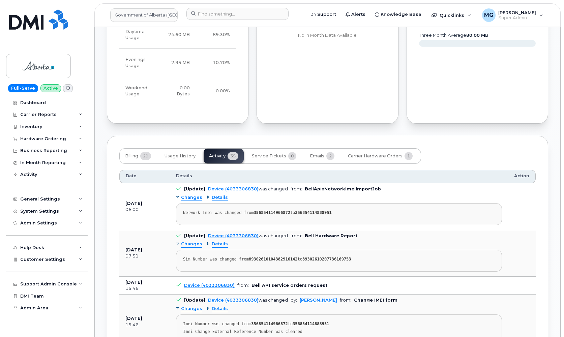
scroll to position [513, 0]
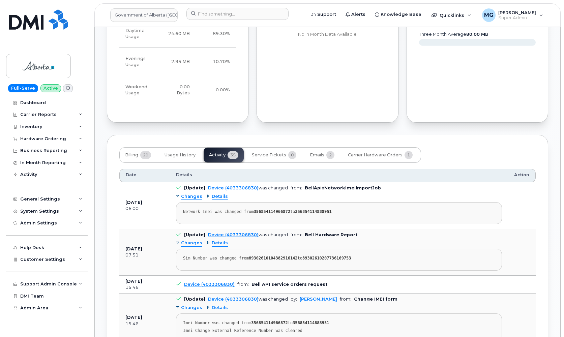
click at [217, 240] on span "Details" at bounding box center [220, 243] width 16 height 6
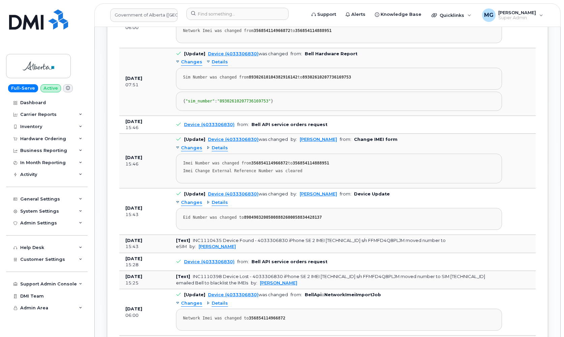
scroll to position [695, 0]
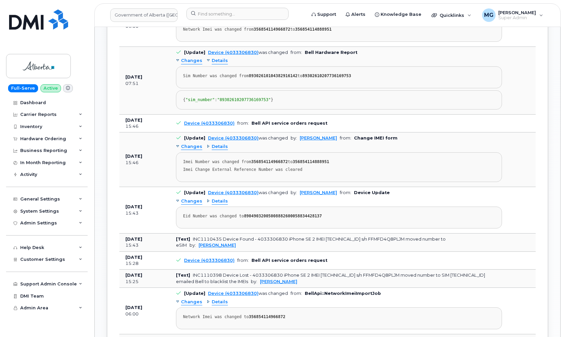
click at [191, 199] on span "Changes" at bounding box center [191, 201] width 21 height 6
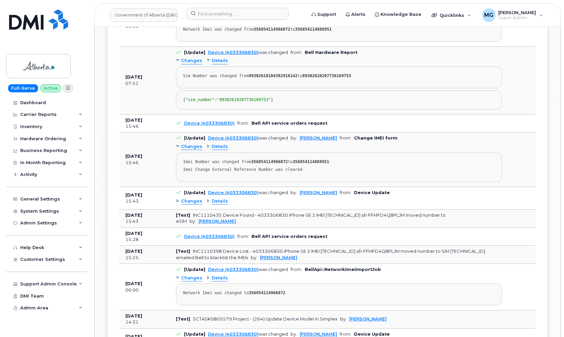
click at [191, 199] on span "Changes" at bounding box center [191, 201] width 21 height 6
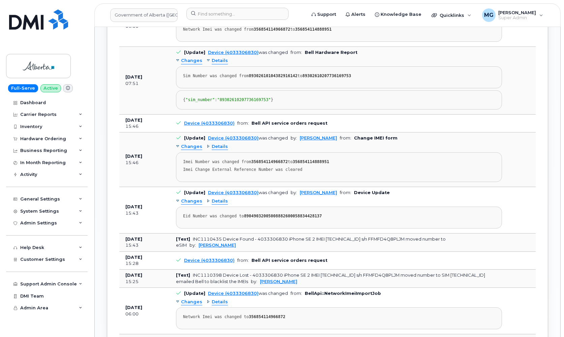
click at [222, 199] on span "Details" at bounding box center [220, 201] width 16 height 6
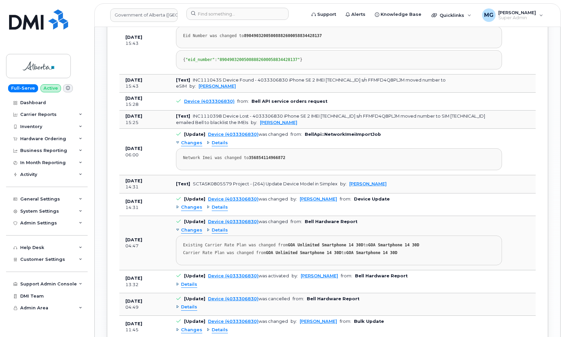
scroll to position [876, 0]
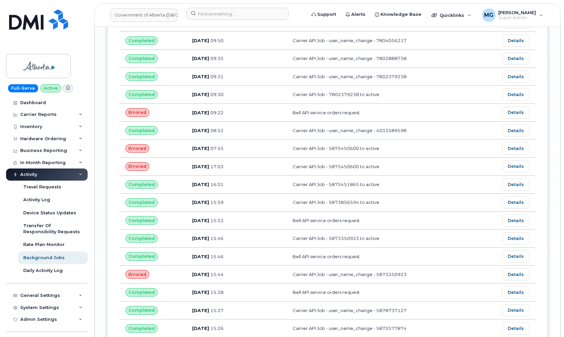
scroll to position [1338, 0]
click at [513, 107] on link "Details" at bounding box center [516, 113] width 28 height 12
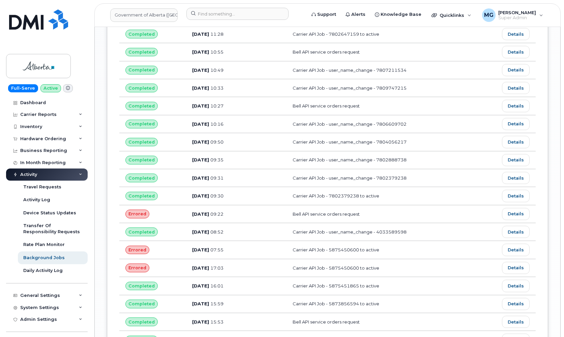
scroll to position [1236, 0]
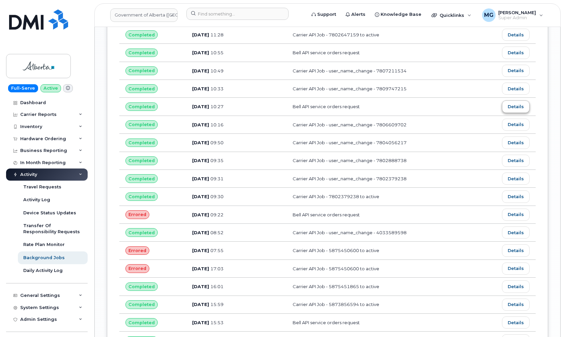
click at [511, 101] on link "Details" at bounding box center [516, 107] width 28 height 12
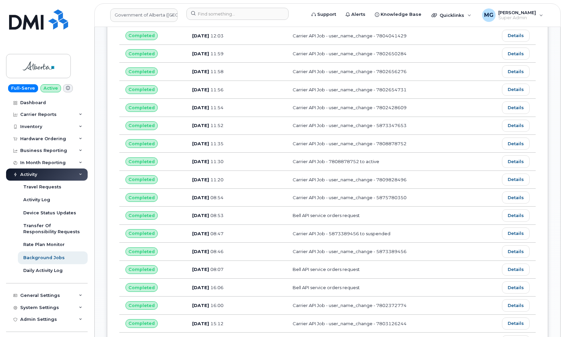
scroll to position [694, 0]
click at [513, 211] on link "Details" at bounding box center [516, 216] width 28 height 12
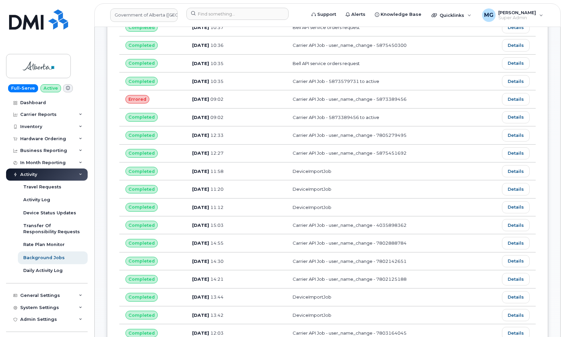
scroll to position [378, 0]
click at [517, 61] on link "Details" at bounding box center [516, 64] width 28 height 12
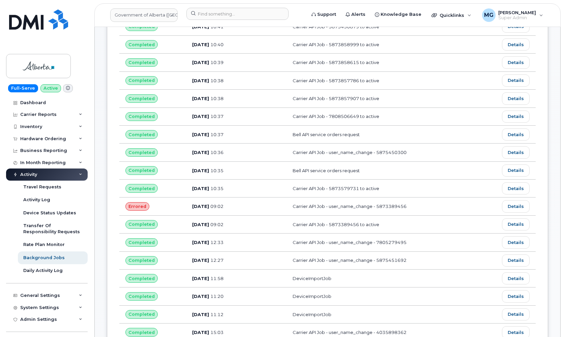
scroll to position [272, 0]
click at [515, 132] on link "Details" at bounding box center [516, 135] width 28 height 12
click at [514, 168] on link "Details" at bounding box center [516, 171] width 28 height 12
click at [516, 134] on link "Details" at bounding box center [516, 135] width 28 height 12
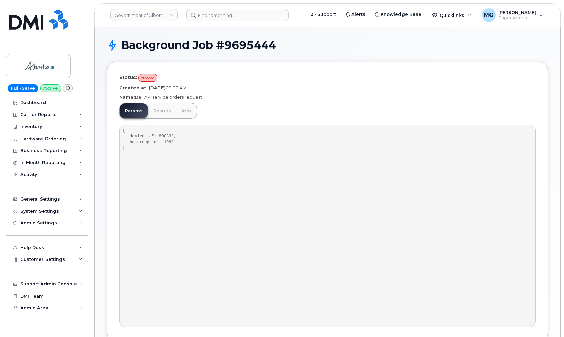
click at [157, 112] on link "Results" at bounding box center [162, 111] width 28 height 15
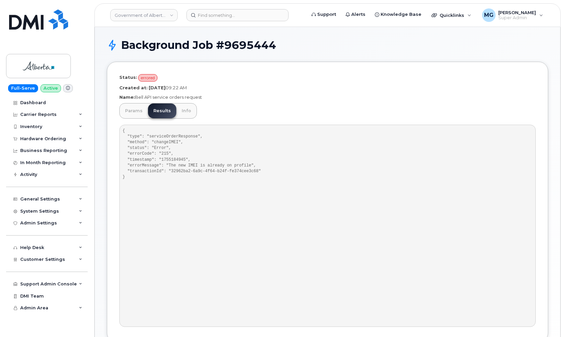
click at [127, 110] on link "Params" at bounding box center [134, 111] width 28 height 15
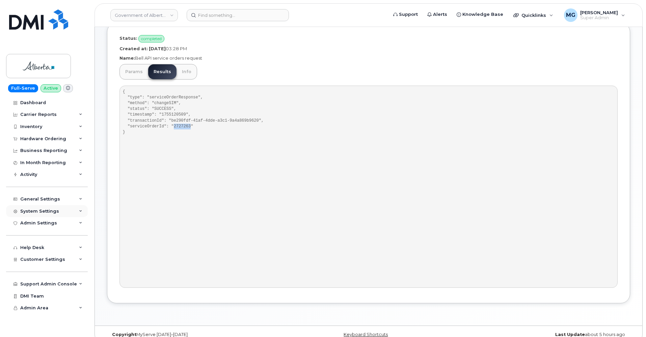
scroll to position [35, 0]
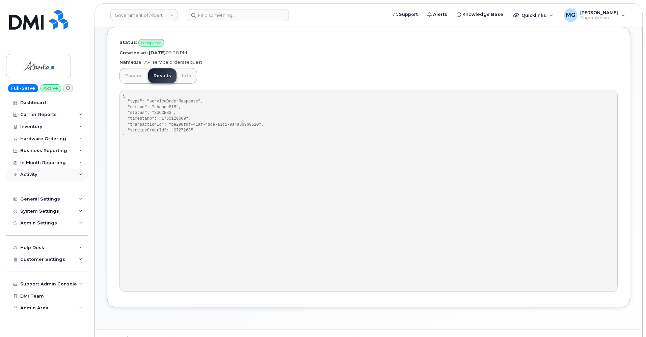
click at [30, 172] on div "Activity" at bounding box center [28, 174] width 17 height 5
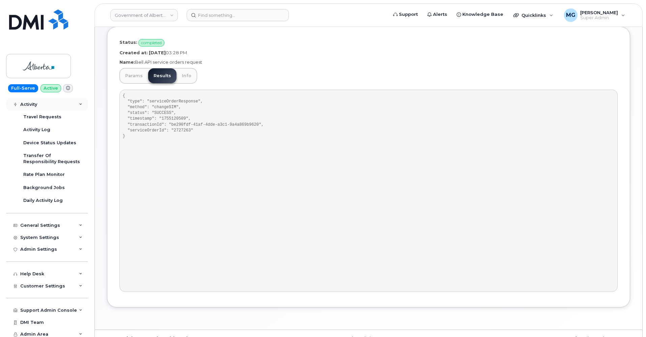
scroll to position [69, 0]
click at [41, 248] on div "Admin Settings" at bounding box center [38, 250] width 37 height 5
click at [44, 236] on div "System Settings" at bounding box center [39, 238] width 39 height 5
click at [42, 236] on div "System Settings" at bounding box center [39, 238] width 39 height 5
click at [40, 248] on div "Admin Settings" at bounding box center [38, 250] width 37 height 5
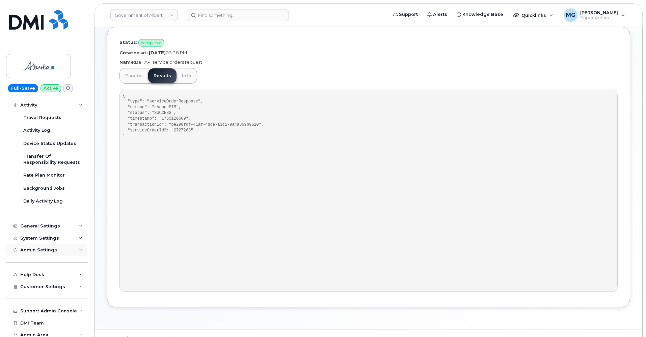
click at [40, 248] on div "Admin Settings" at bounding box center [38, 250] width 37 height 5
click at [35, 273] on div "Integrations" at bounding box center [37, 276] width 29 height 6
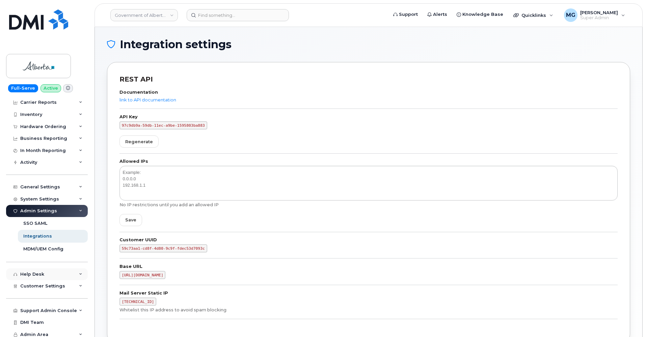
click at [43, 272] on div "Help Desk" at bounding box center [32, 274] width 24 height 5
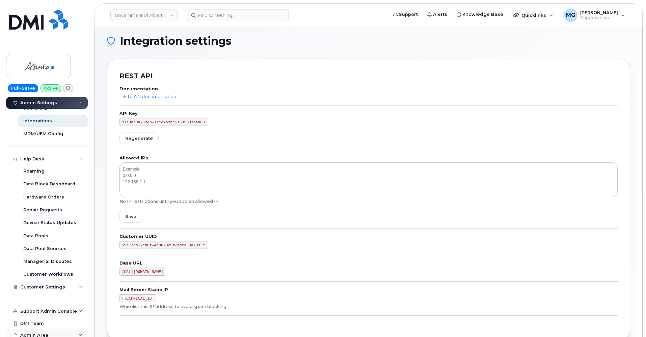
scroll to position [3, 0]
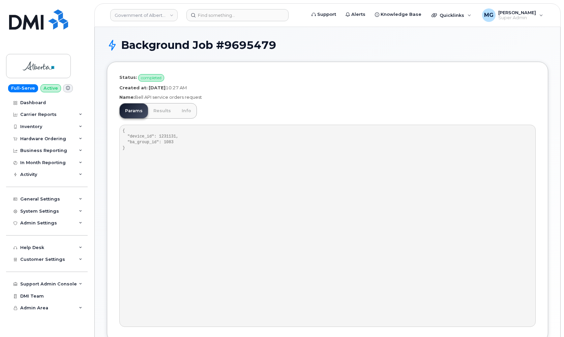
click at [159, 110] on link "Results" at bounding box center [162, 111] width 28 height 15
click at [157, 109] on link "Results" at bounding box center [162, 111] width 28 height 15
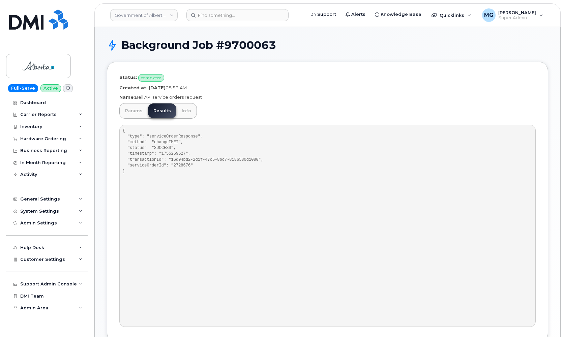
click at [132, 110] on link "Params" at bounding box center [134, 111] width 28 height 15
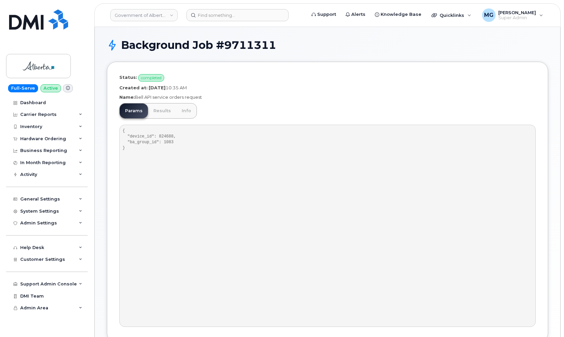
click at [157, 111] on link "Results" at bounding box center [162, 111] width 28 height 15
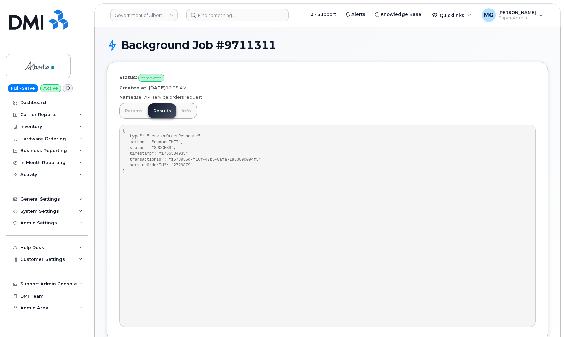
scroll to position [4, 0]
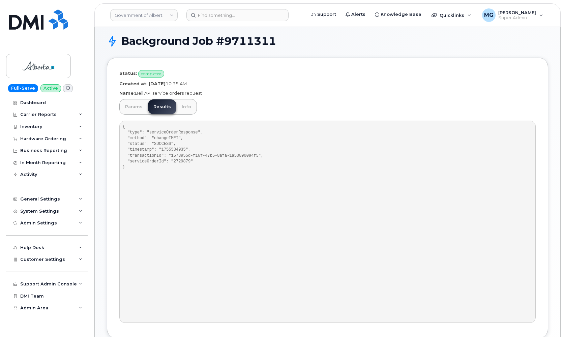
click at [135, 109] on link "Params" at bounding box center [134, 107] width 28 height 15
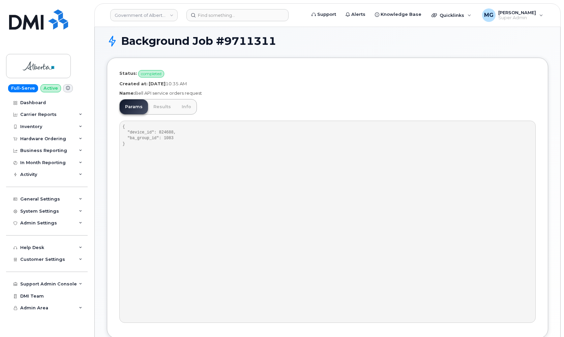
scroll to position [3, 0]
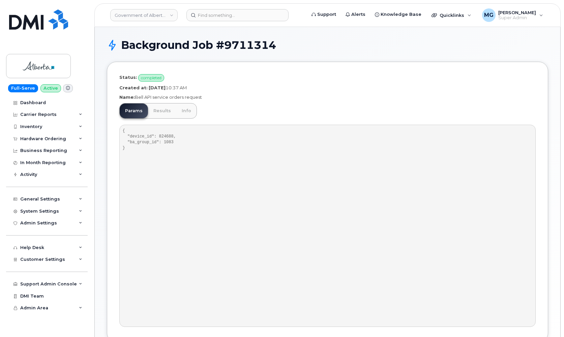
click at [161, 107] on link "Results" at bounding box center [162, 111] width 28 height 15
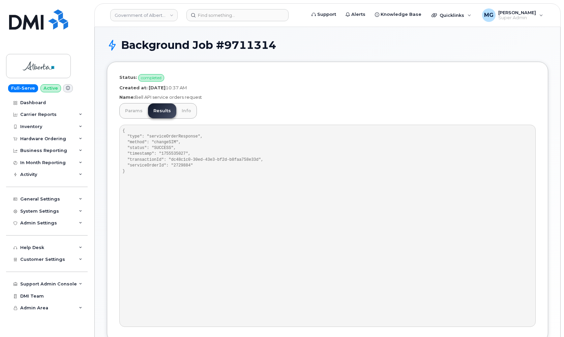
click at [136, 110] on link "Params" at bounding box center [134, 111] width 28 height 15
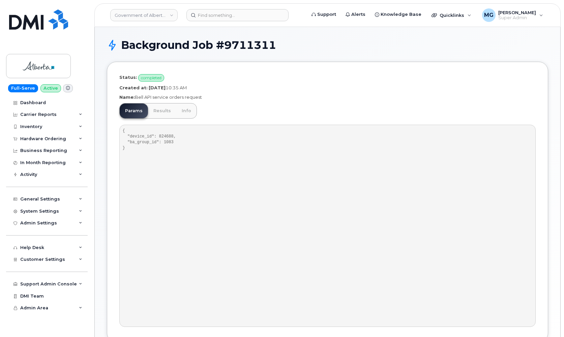
click at [163, 109] on link "Results" at bounding box center [162, 111] width 28 height 15
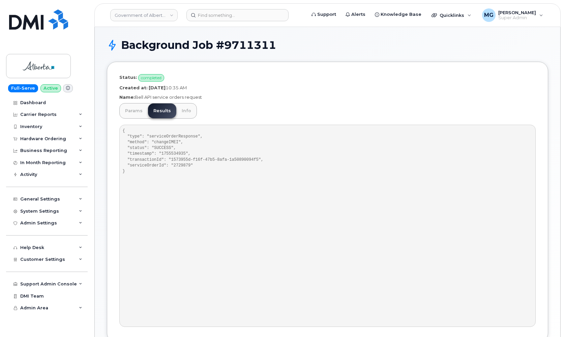
click at [129, 110] on link "Params" at bounding box center [134, 111] width 28 height 15
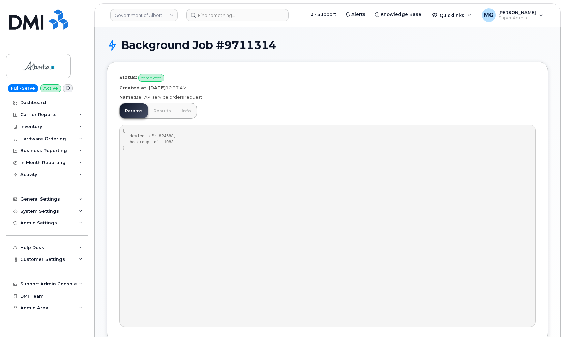
click at [158, 109] on link "Results" at bounding box center [162, 111] width 28 height 15
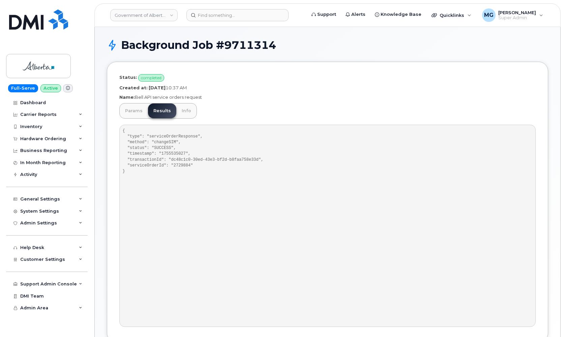
click at [127, 111] on link "Params" at bounding box center [134, 111] width 28 height 15
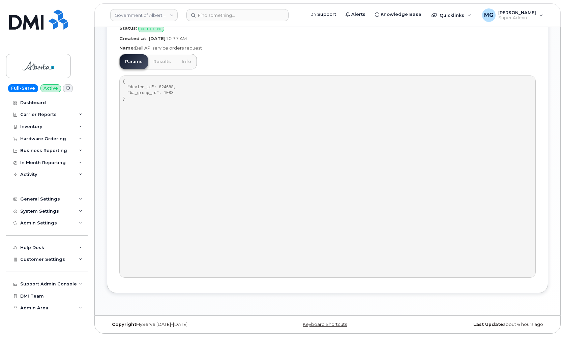
scroll to position [49, 0]
click at [32, 172] on div "Activity" at bounding box center [28, 174] width 17 height 5
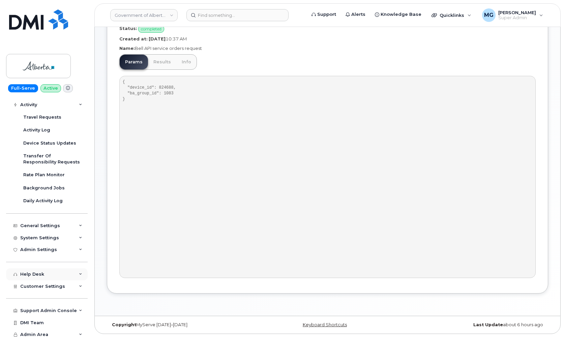
scroll to position [69, 0]
click at [36, 269] on div "Help Desk" at bounding box center [47, 275] width 82 height 12
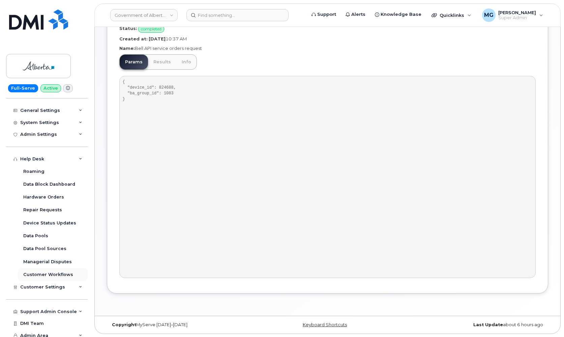
scroll to position [185, 0]
click at [42, 310] on div "Support Admin Console" at bounding box center [48, 312] width 57 height 5
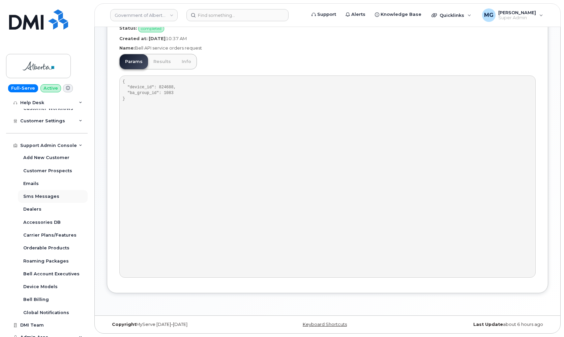
scroll to position [49, 0]
click at [33, 335] on span "Admin Area" at bounding box center [34, 337] width 28 height 5
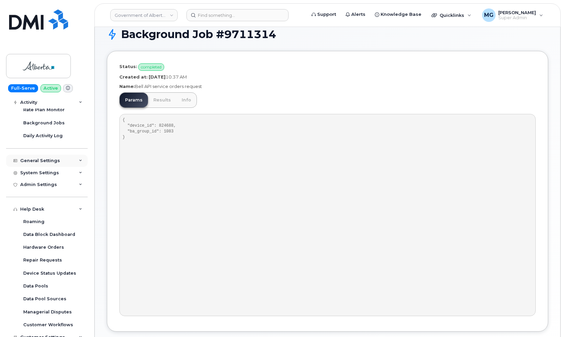
scroll to position [7, 0]
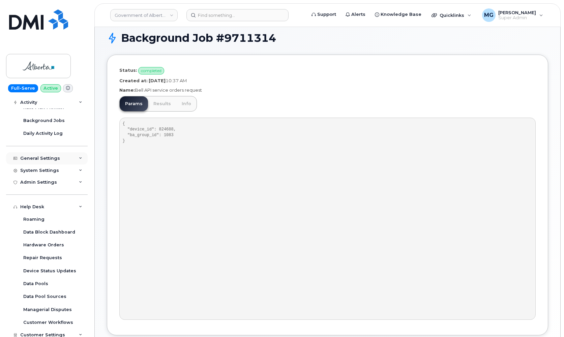
click at [40, 156] on div "General Settings" at bounding box center [40, 158] width 40 height 5
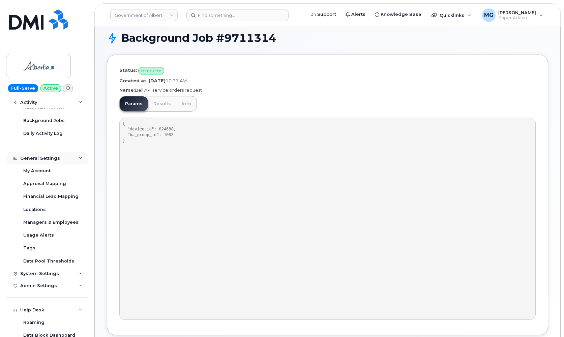
scroll to position [138, 0]
click at [40, 157] on div "General Settings" at bounding box center [40, 159] width 40 height 5
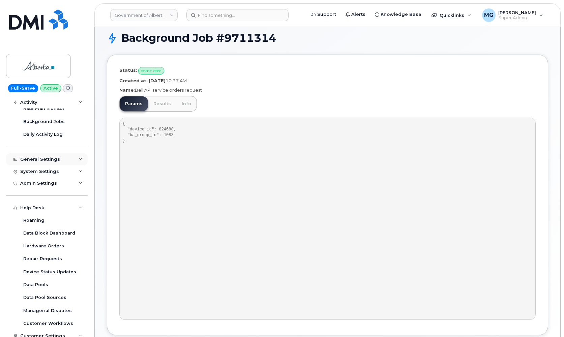
scroll to position [137, 0]
click at [38, 168] on div "System Settings" at bounding box center [39, 170] width 39 height 5
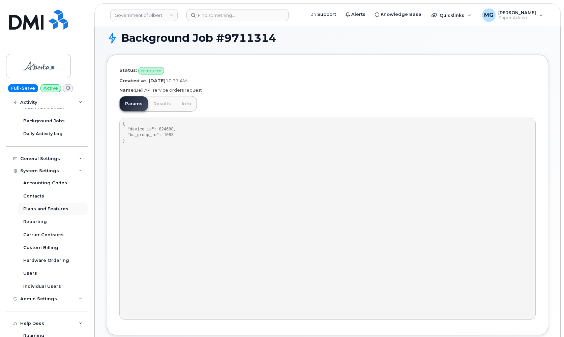
scroll to position [7, 0]
click at [43, 169] on div "System Settings" at bounding box center [39, 170] width 39 height 5
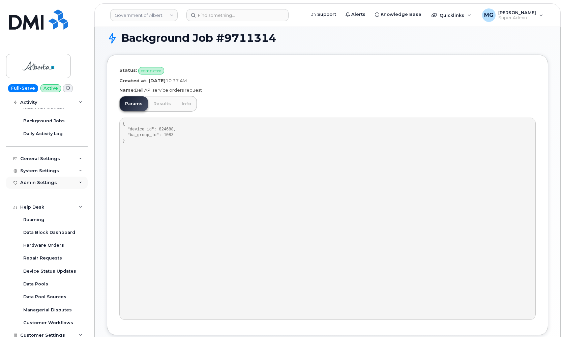
click at [42, 181] on div "Admin Settings" at bounding box center [38, 182] width 37 height 5
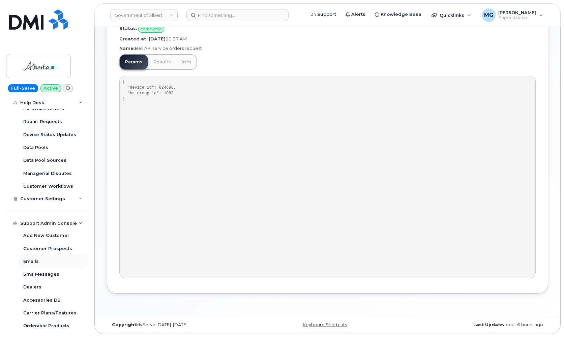
scroll to position [277, 0]
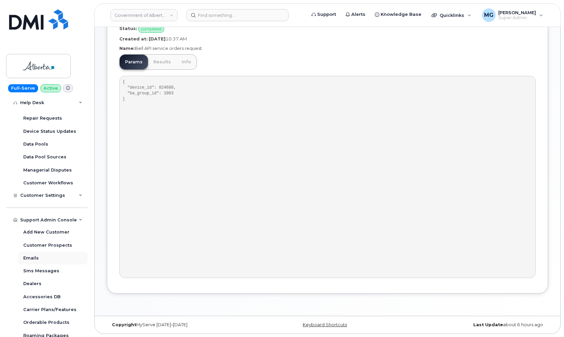
click at [30, 255] on div "Emails" at bounding box center [31, 258] width 16 height 6
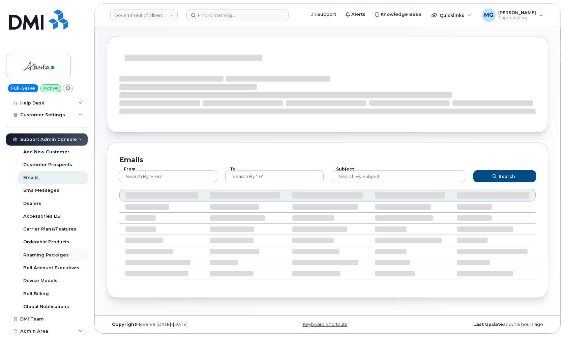
scroll to position [140, 0]
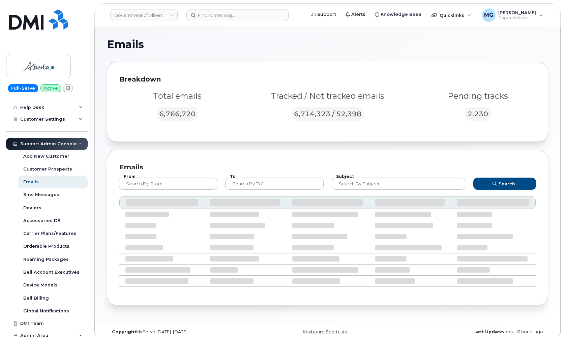
click at [343, 202] on div at bounding box center [327, 202] width 71 height 7
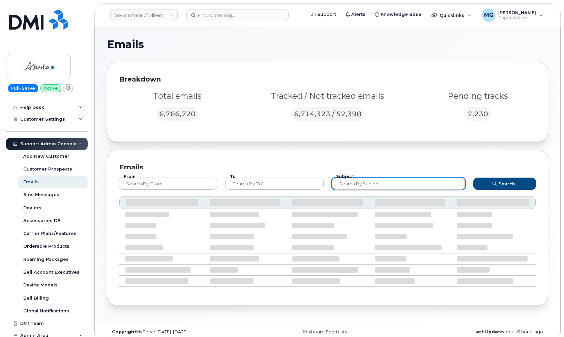
click at [339, 186] on input "text" at bounding box center [399, 184] width 134 height 12
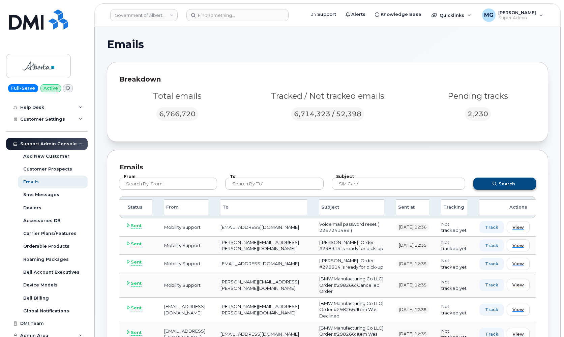
drag, startPoint x: 368, startPoint y: 190, endPoint x: 496, endPoint y: 184, distance: 128.3
click at [496, 184] on icon "submit" at bounding box center [495, 184] width 4 height 4
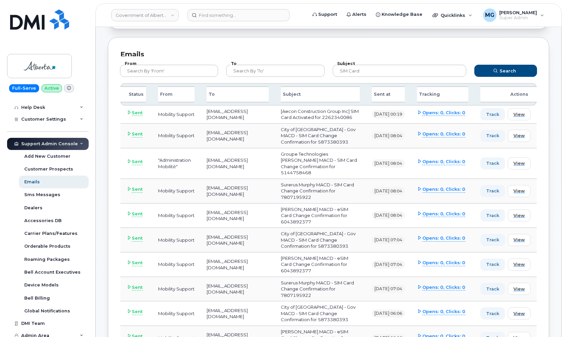
scroll to position [116, 0]
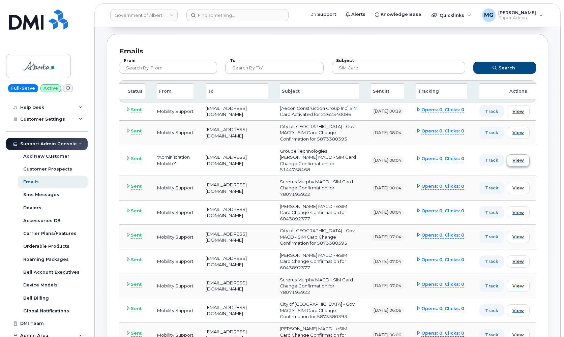
click at [522, 164] on span "View" at bounding box center [518, 160] width 11 height 6
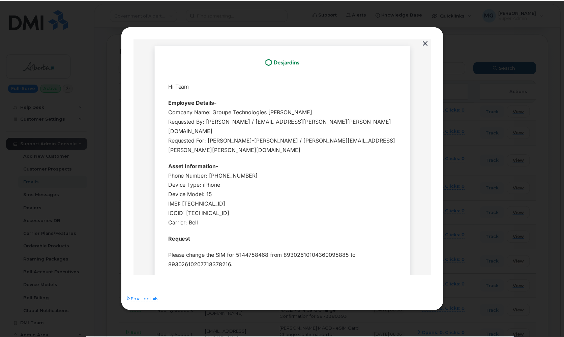
scroll to position [0, 0]
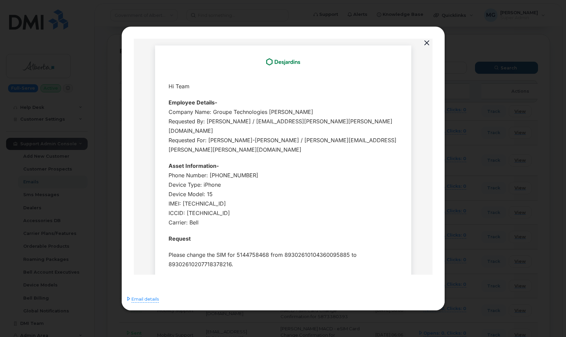
click at [428, 42] on button "button" at bounding box center [427, 42] width 10 height 9
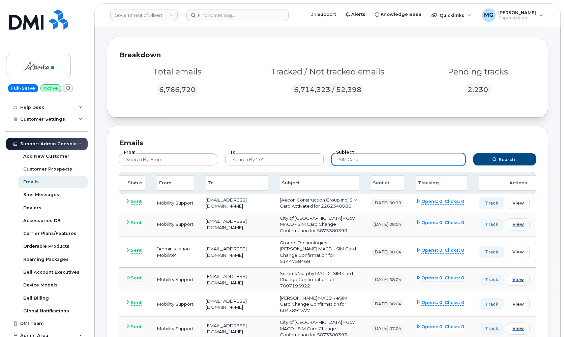
scroll to position [19, 0]
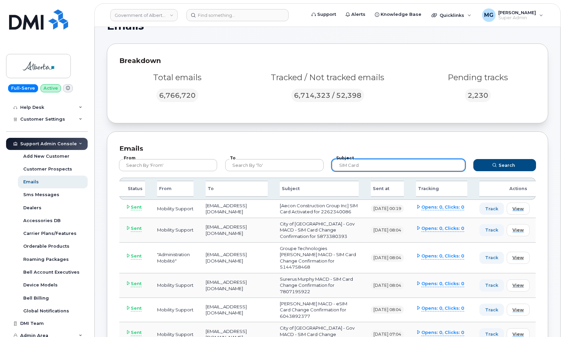
click at [353, 165] on input "SIM card" at bounding box center [399, 165] width 134 height 12
type input "S"
click at [505, 165] on button "Search" at bounding box center [505, 165] width 63 height 12
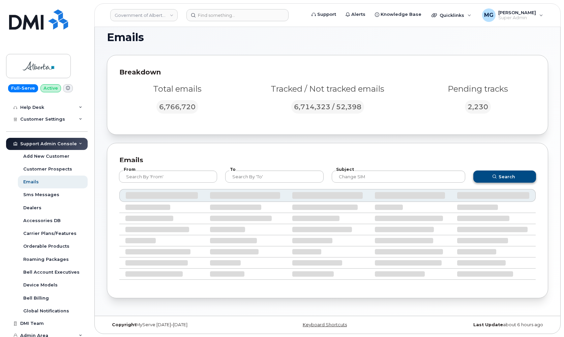
click at [486, 175] on button "Search" at bounding box center [505, 177] width 63 height 12
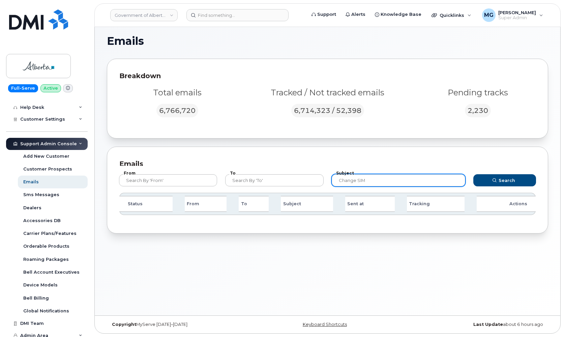
scroll to position [3, 0]
click at [358, 181] on input "change SIM" at bounding box center [399, 180] width 134 height 12
type input "changeSIM"
click at [505, 180] on button "Search" at bounding box center [505, 180] width 63 height 12
click at [506, 178] on span "Search" at bounding box center [507, 180] width 17 height 6
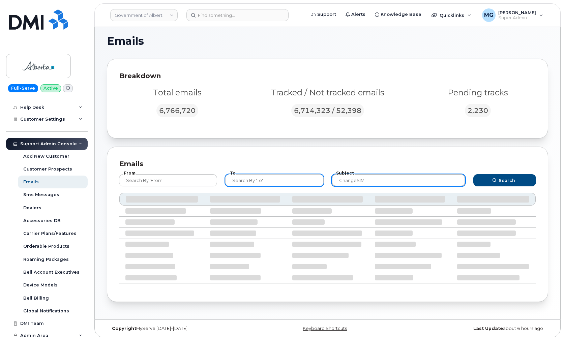
drag, startPoint x: 367, startPoint y: 179, endPoint x: 320, endPoint y: 178, distance: 46.9
click at [320, 178] on form "From To Subject changeSIM Search" at bounding box center [328, 179] width 430 height 27
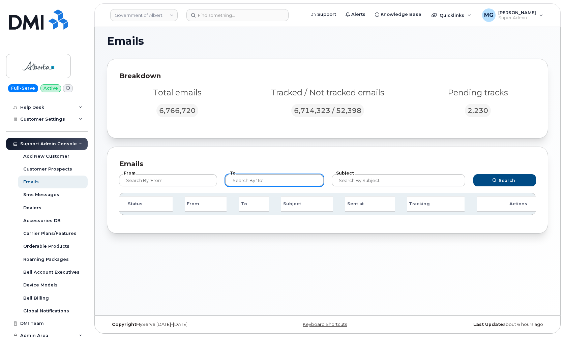
click at [298, 181] on input "text" at bounding box center [274, 180] width 98 height 12
click at [249, 180] on input "text" at bounding box center [274, 180] width 98 height 12
type input "mobilitysupport"
click at [505, 180] on button "Search" at bounding box center [505, 180] width 63 height 12
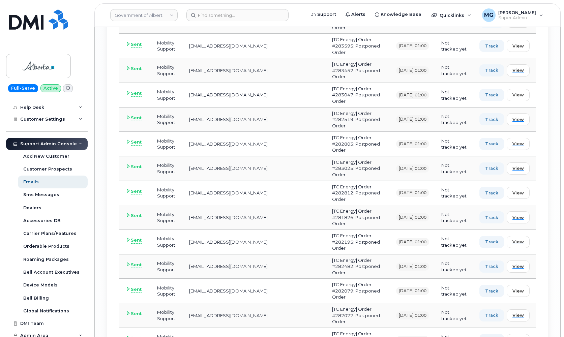
scroll to position [2497, 0]
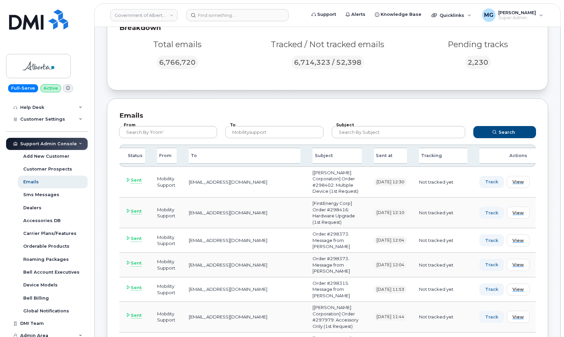
scroll to position [38, 0]
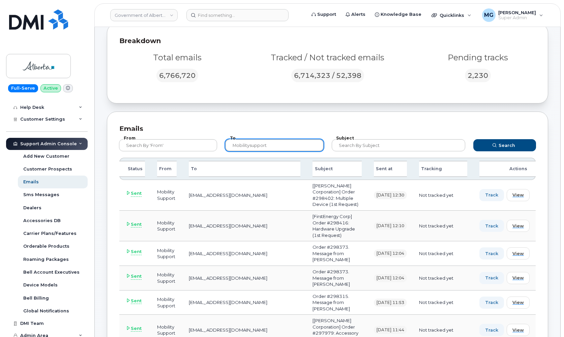
drag, startPoint x: 272, startPoint y: 143, endPoint x: 199, endPoint y: 137, distance: 73.1
click at [199, 137] on form "From To mobilitysupport Subject Search" at bounding box center [328, 144] width 430 height 27
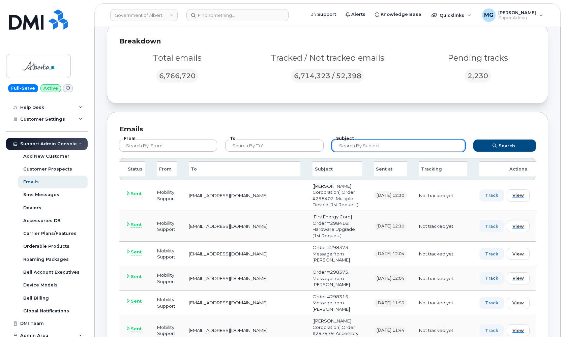
click at [342, 145] on input "text" at bounding box center [399, 146] width 134 height 12
click at [505, 145] on button "Search" at bounding box center [505, 146] width 63 height 12
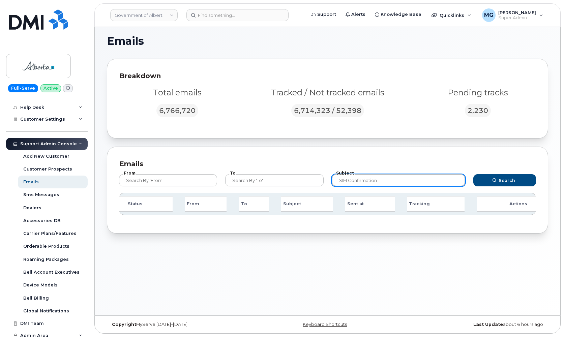
scroll to position [3, 0]
drag, startPoint x: 348, startPoint y: 178, endPoint x: 335, endPoint y: 179, distance: 13.2
click at [335, 179] on input "SIM confirmation" at bounding box center [399, 180] width 134 height 12
type input "confirmation"
click at [482, 178] on button "Search" at bounding box center [505, 180] width 63 height 12
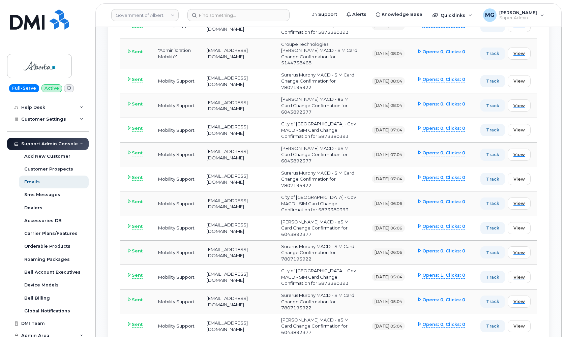
scroll to position [1074, 0]
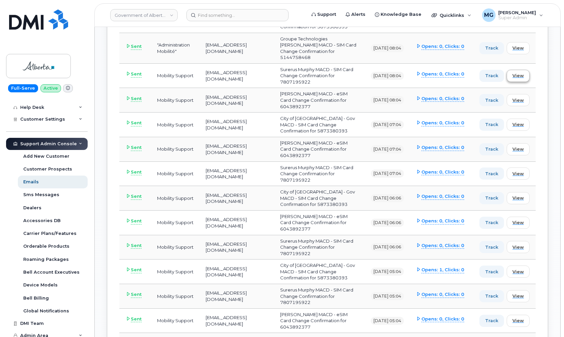
click at [521, 79] on span "View" at bounding box center [518, 76] width 11 height 6
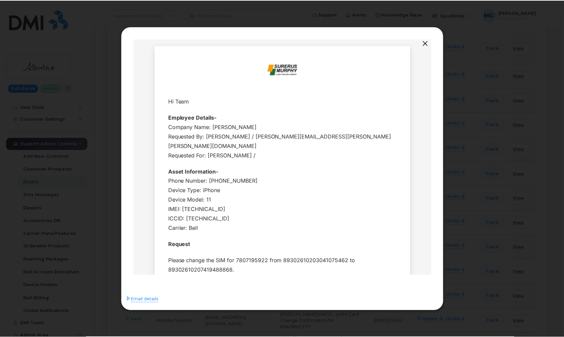
scroll to position [0, 0]
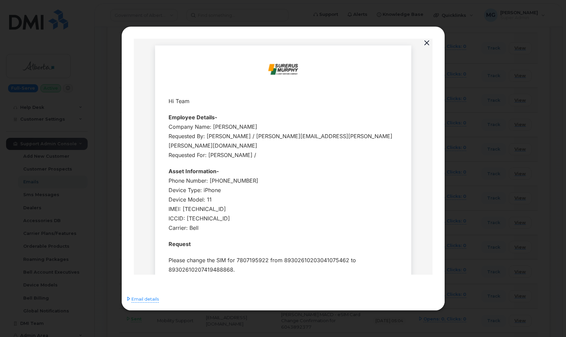
click at [426, 43] on button "button" at bounding box center [427, 42] width 10 height 9
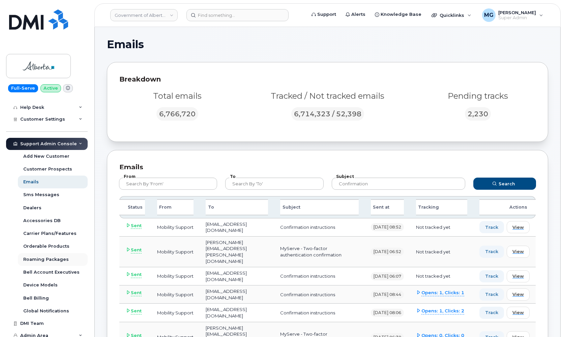
scroll to position [139, 0]
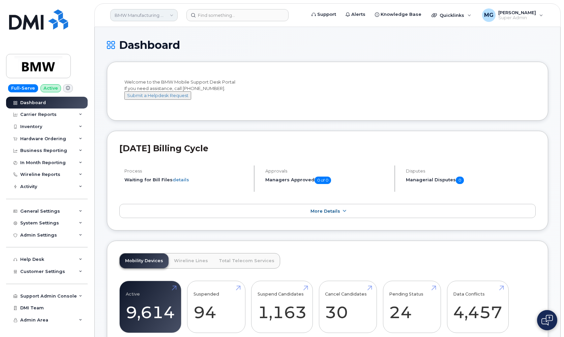
scroll to position [764, 0]
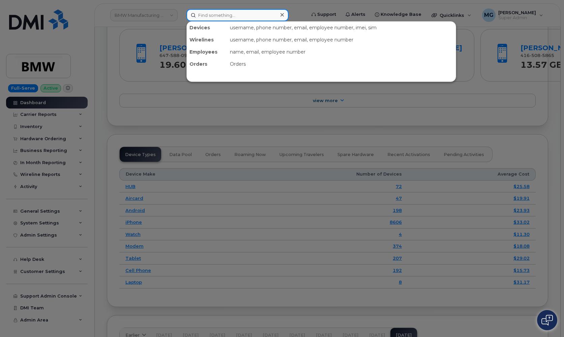
click at [207, 17] on input at bounding box center [238, 15] width 102 height 12
paste input "4168844856"
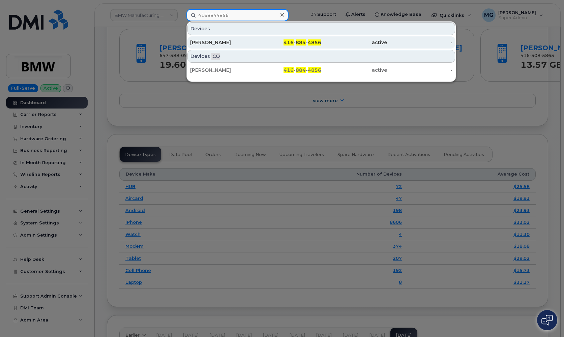
type input "4168844856"
click at [205, 43] on div "[PERSON_NAME]" at bounding box center [223, 42] width 66 height 7
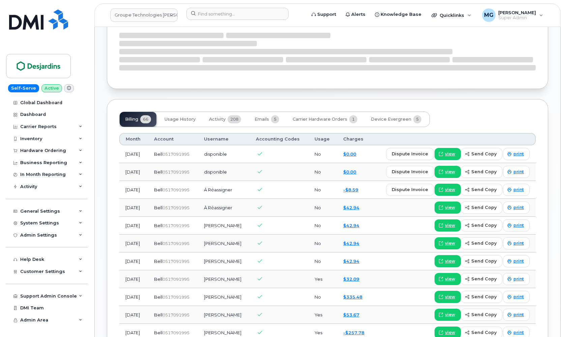
scroll to position [494, 0]
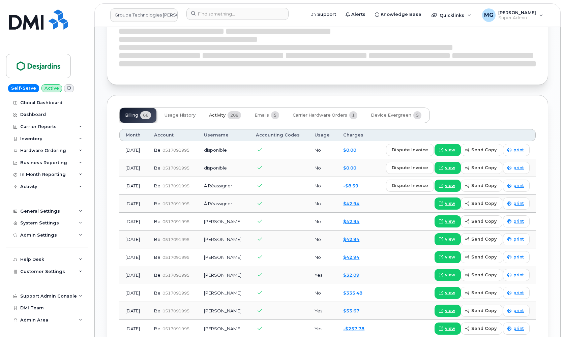
click at [219, 113] on span "Activity" at bounding box center [217, 115] width 17 height 5
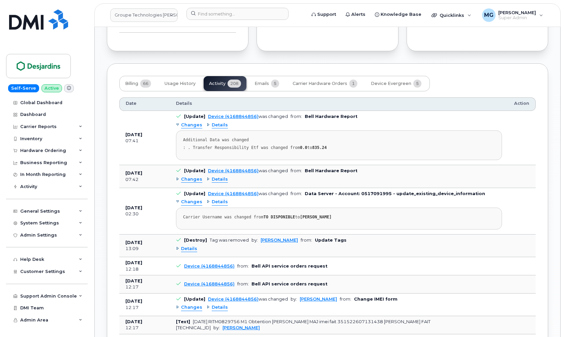
scroll to position [580, 0]
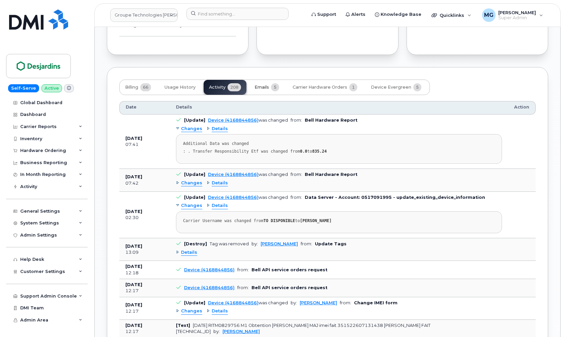
click at [262, 85] on span "Emails" at bounding box center [262, 87] width 15 height 5
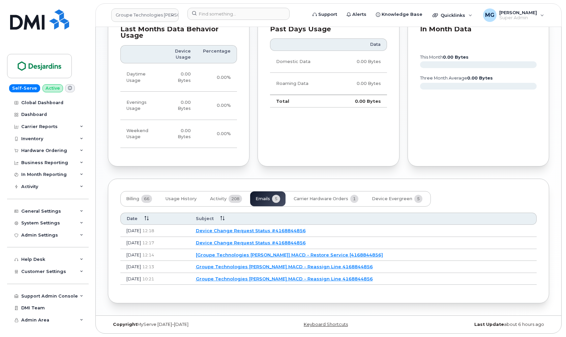
scroll to position [464, 0]
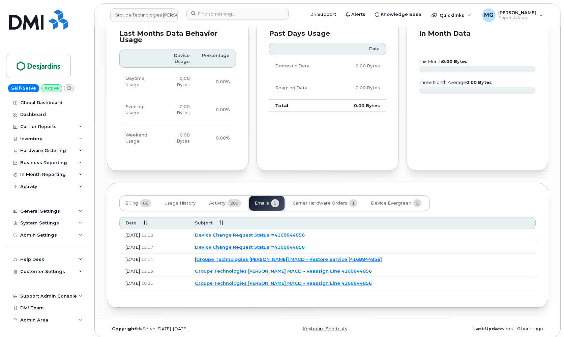
click at [260, 245] on link "Device Change Request Status #4168844856" at bounding box center [250, 247] width 110 height 5
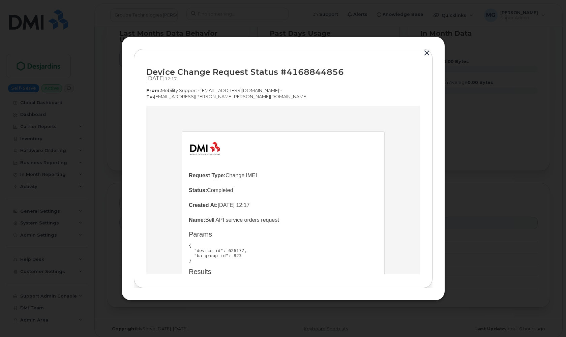
scroll to position [0, 0]
click at [427, 54] on button "button" at bounding box center [427, 53] width 10 height 9
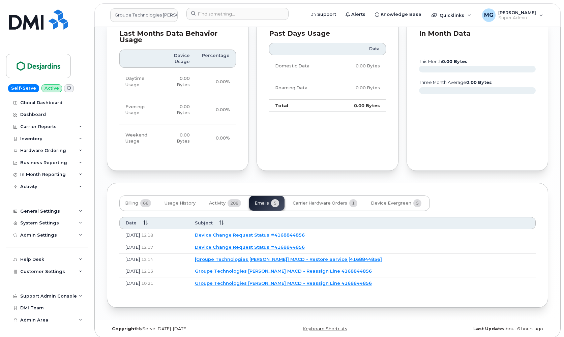
click at [270, 234] on link "Device Change Request Status #4168844856" at bounding box center [250, 234] width 110 height 5
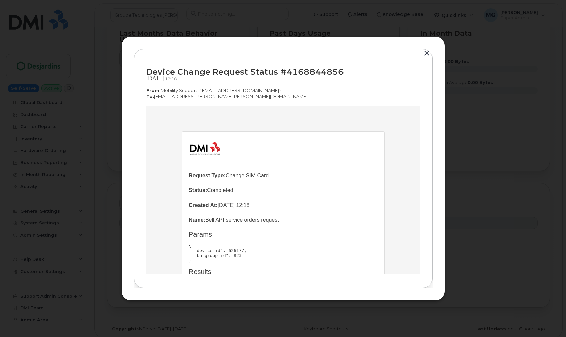
click at [428, 54] on button "button" at bounding box center [427, 53] width 10 height 9
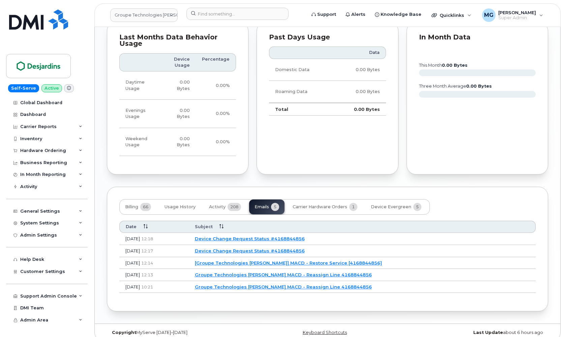
scroll to position [458, 0]
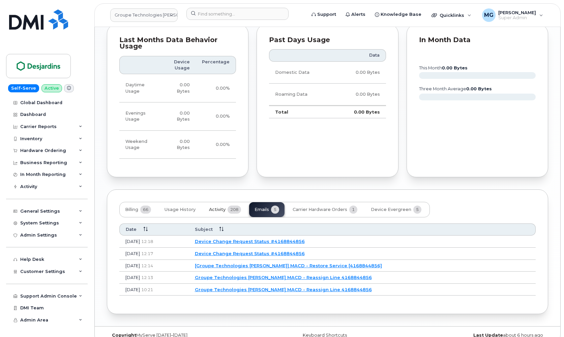
click at [211, 207] on span "Activity" at bounding box center [217, 209] width 17 height 5
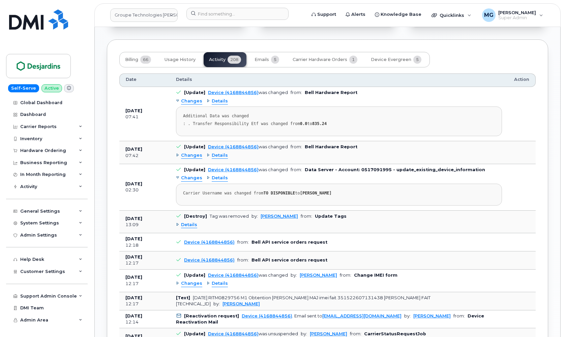
scroll to position [609, 0]
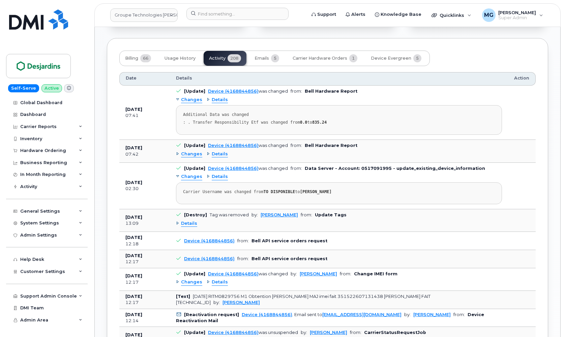
click at [189, 151] on span "Changes" at bounding box center [191, 154] width 21 height 6
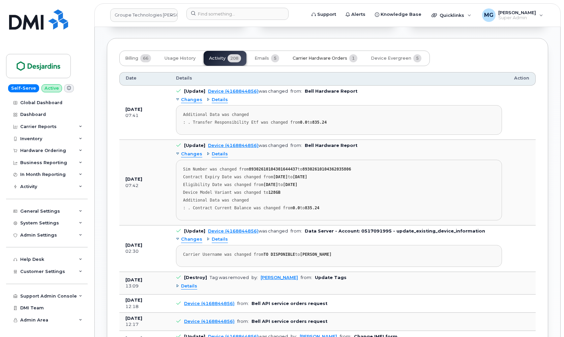
click at [318, 56] on span "Carrier Hardware Orders" at bounding box center [320, 58] width 55 height 5
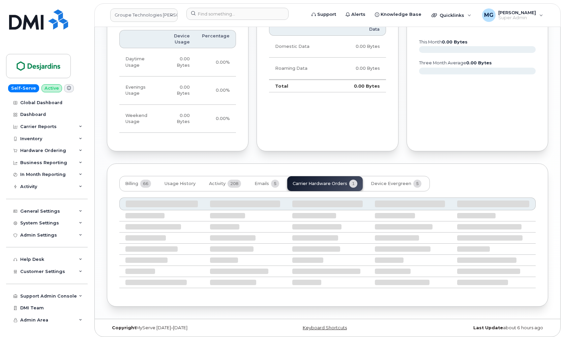
scroll to position [423, 0]
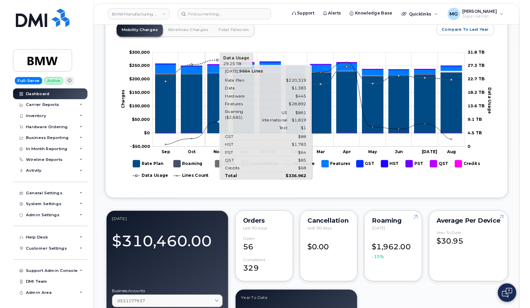
scroll to position [349, 0]
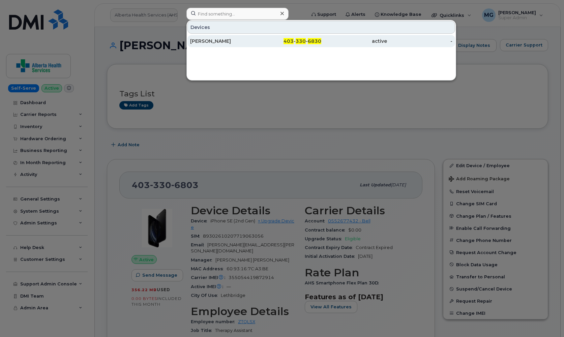
click at [209, 40] on div "[PERSON_NAME]" at bounding box center [223, 41] width 66 height 7
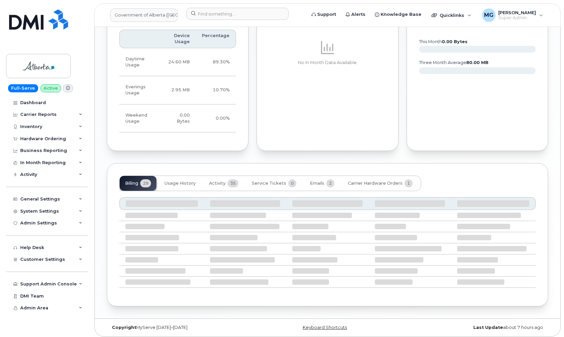
scroll to position [484, 0]
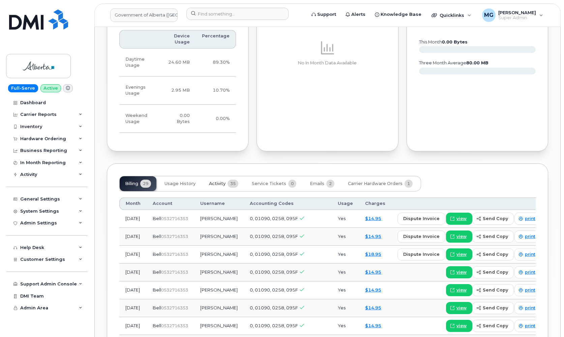
click at [223, 181] on span "Activity" at bounding box center [217, 183] width 17 height 5
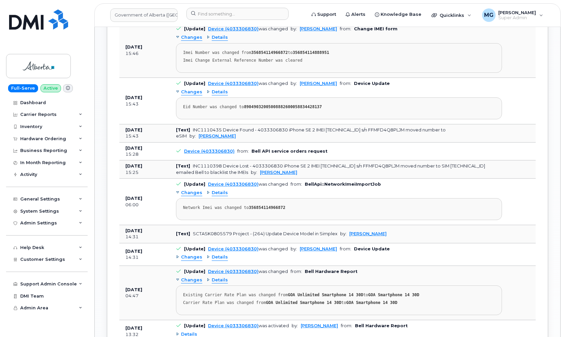
scroll to position [806, 0]
